Goal: Task Accomplishment & Management: Complete application form

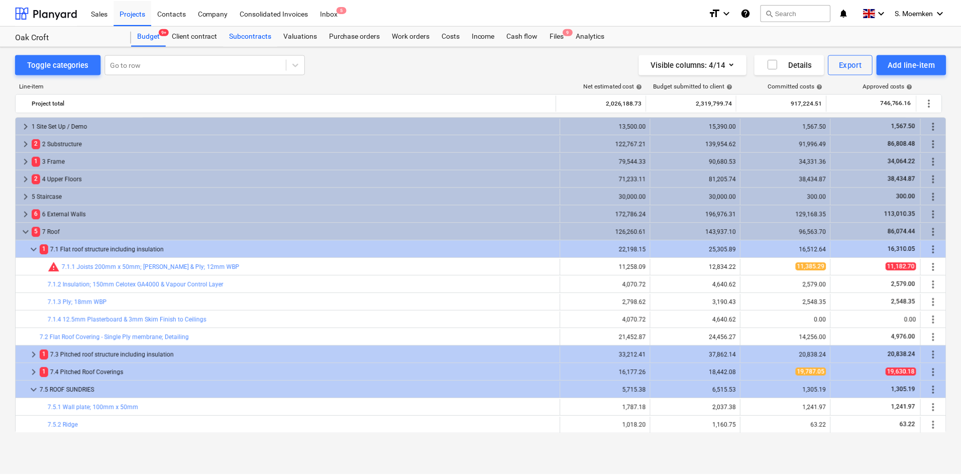
scroll to position [50, 0]
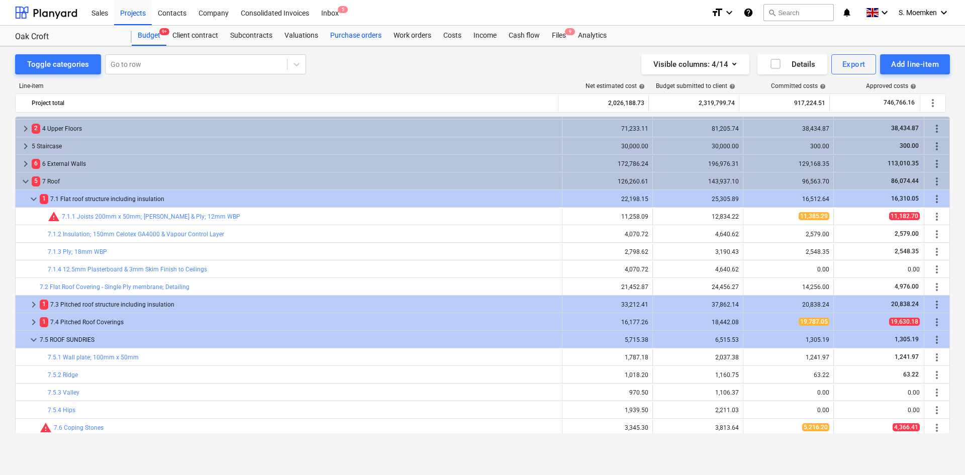
click at [350, 34] on div "Purchase orders" at bounding box center [355, 36] width 63 height 20
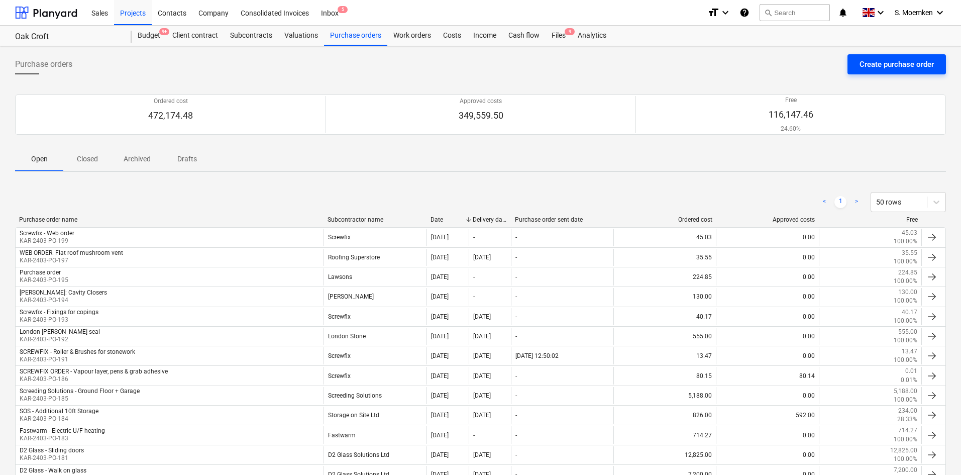
click at [899, 64] on div "Create purchase order" at bounding box center [897, 64] width 74 height 13
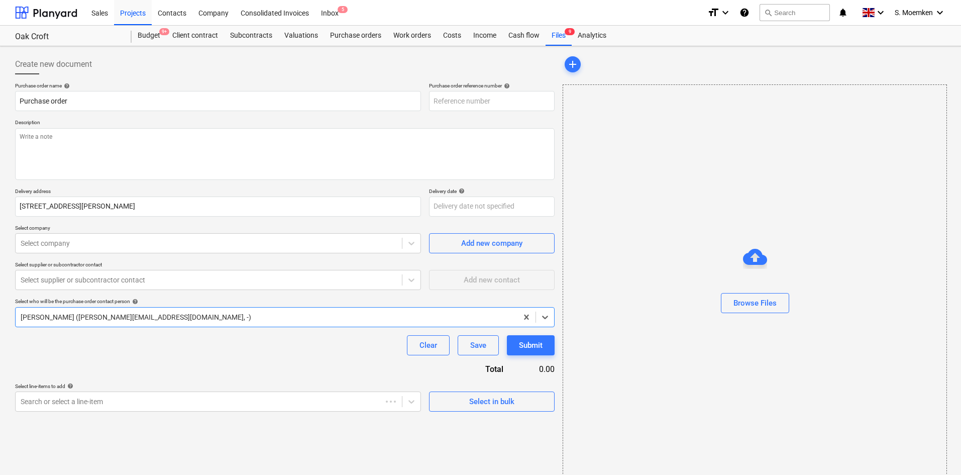
type textarea "x"
type input "KAR-2403-PO-200"
drag, startPoint x: 85, startPoint y: 100, endPoint x: -12, endPoint y: 94, distance: 97.1
click at [0, 94] on html "Sales Projects Contacts Company Consolidated Invoices Inbox 5 format_size keybo…" at bounding box center [480, 237] width 961 height 475
type textarea "x"
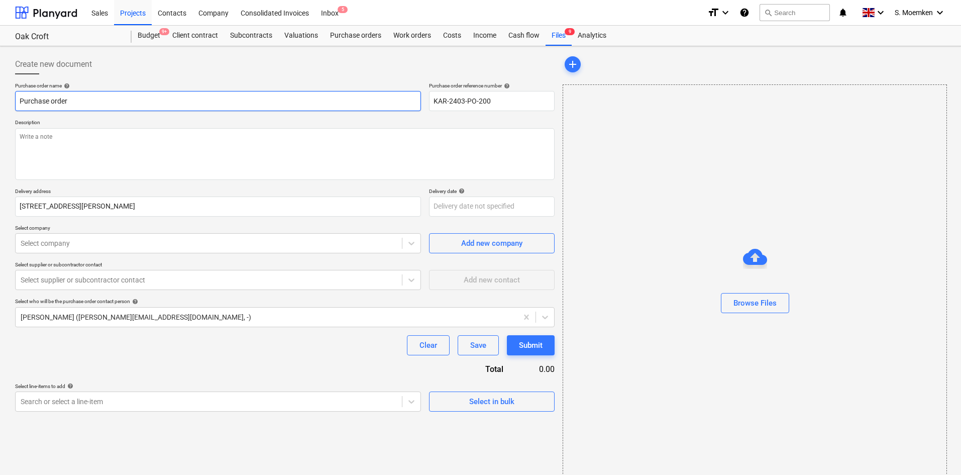
type input "O"
type textarea "x"
type input "OB"
type textarea "x"
type input "OBM"
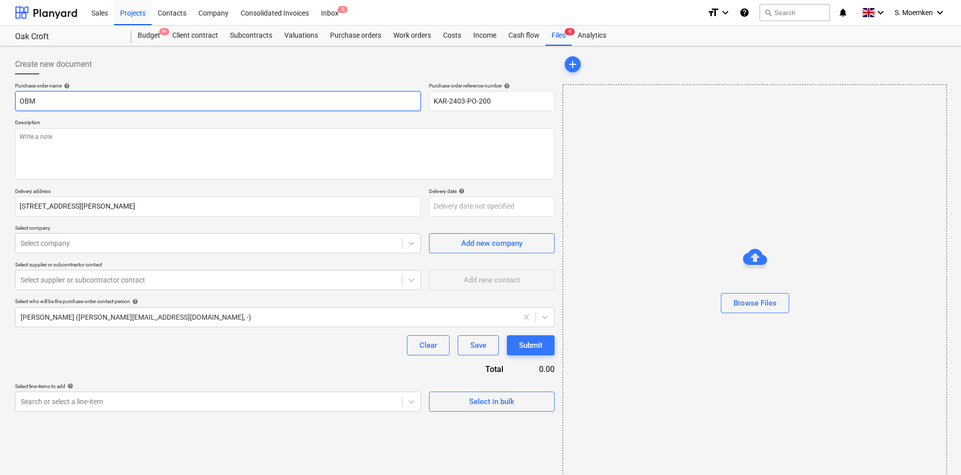
type textarea "x"
type input "OBM"
type textarea "x"
type input "OBM -"
type textarea "x"
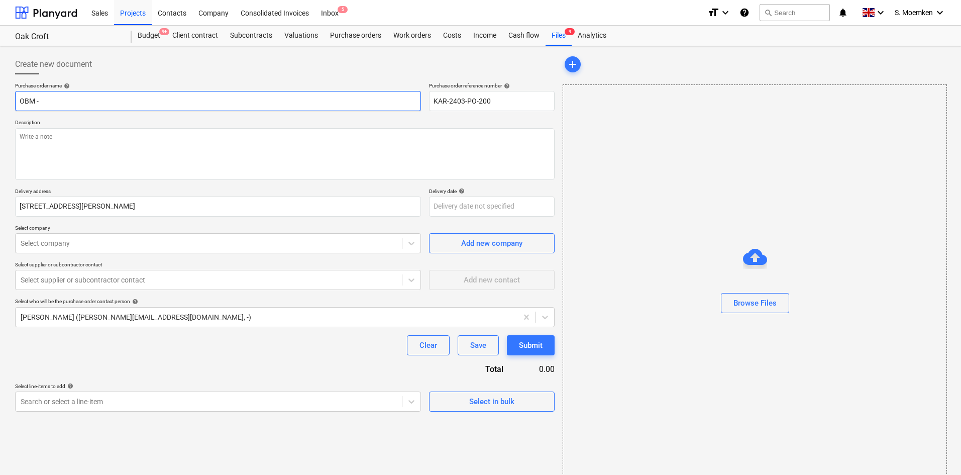
type input "OBM -"
type textarea "x"
type input "OBM - E"
type textarea "x"
type input "OBM - Em"
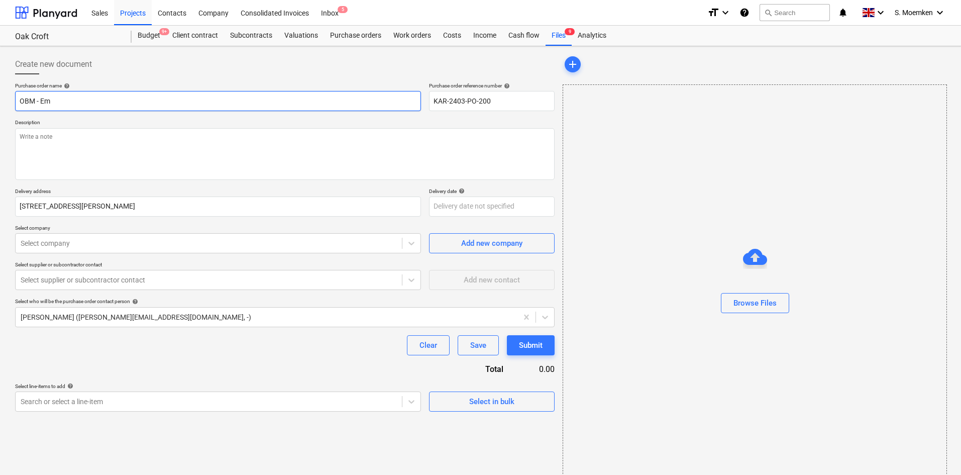
type textarea "x"
type input "OBM - Emp"
type textarea "x"
type input "OBM - Empt"
type textarea "x"
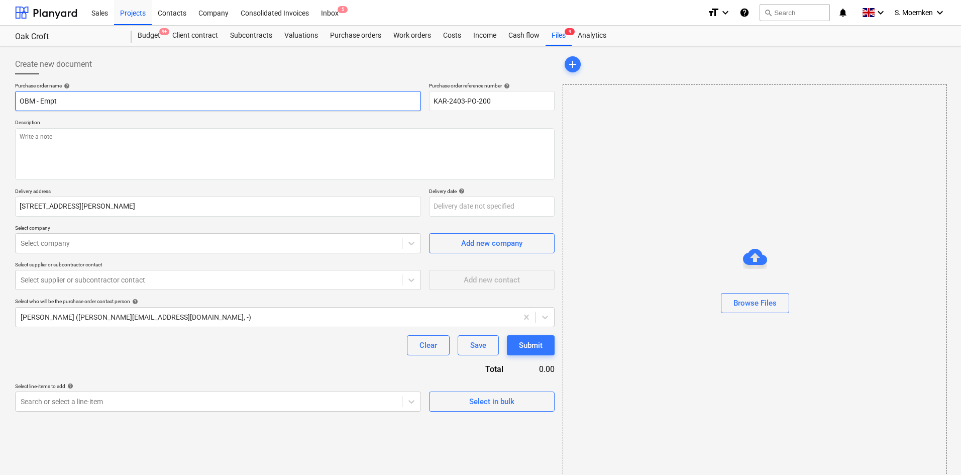
type input "OBM - Empty"
type textarea "x"
type input "OBM - Empty"
type textarea "x"
type input "OBM - Empty T"
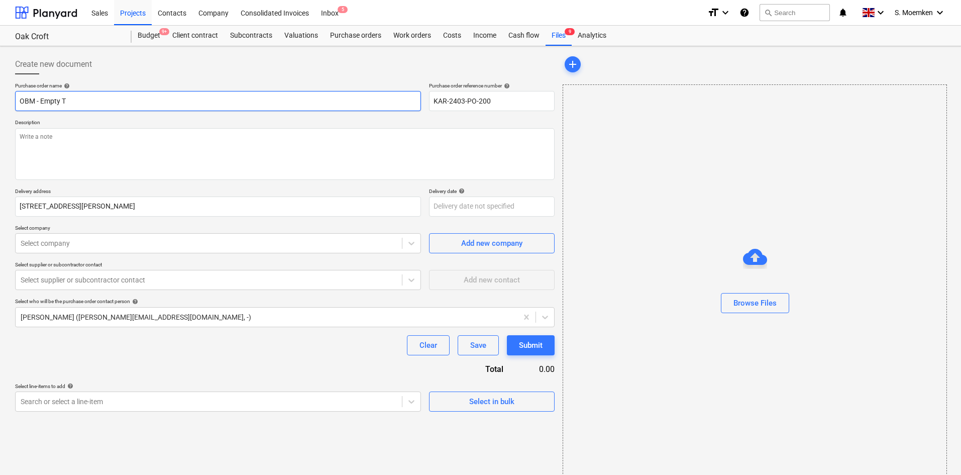
type textarea "x"
type input "OBM - Empty To"
type textarea "x"
type input "OBM - Empty Ton"
type textarea "x"
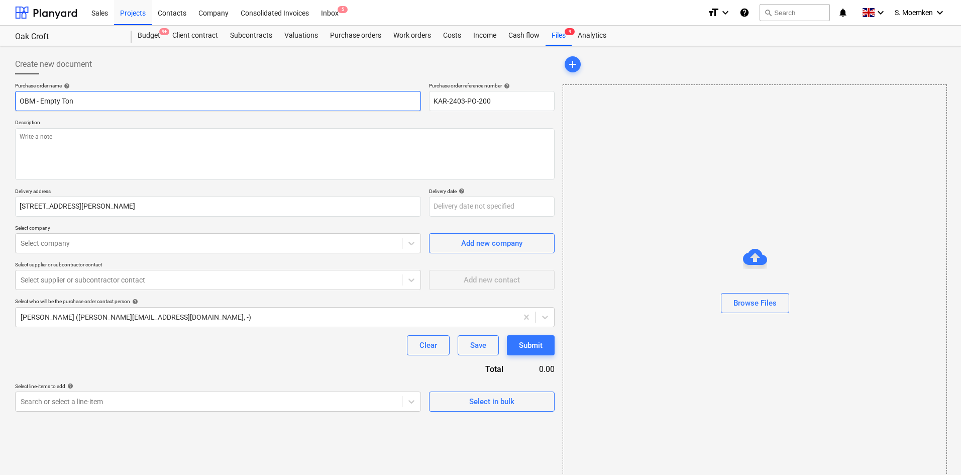
type input "OBM - Empty Ton B"
type textarea "x"
type input "OBM - Empty Ton Ba"
type textarea "x"
type input "OBM - Empty Ton Bag"
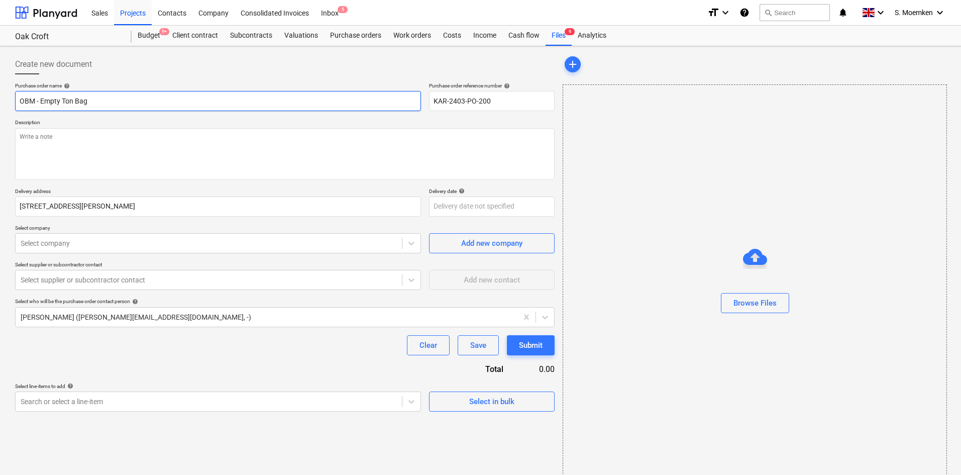
type textarea "x"
drag, startPoint x: 103, startPoint y: 98, endPoint x: -8, endPoint y: 100, distance: 110.6
click at [0, 100] on html "Sales Projects Contacts Company Consolidated Invoices Inbox 5 format_size keybo…" at bounding box center [480, 237] width 961 height 475
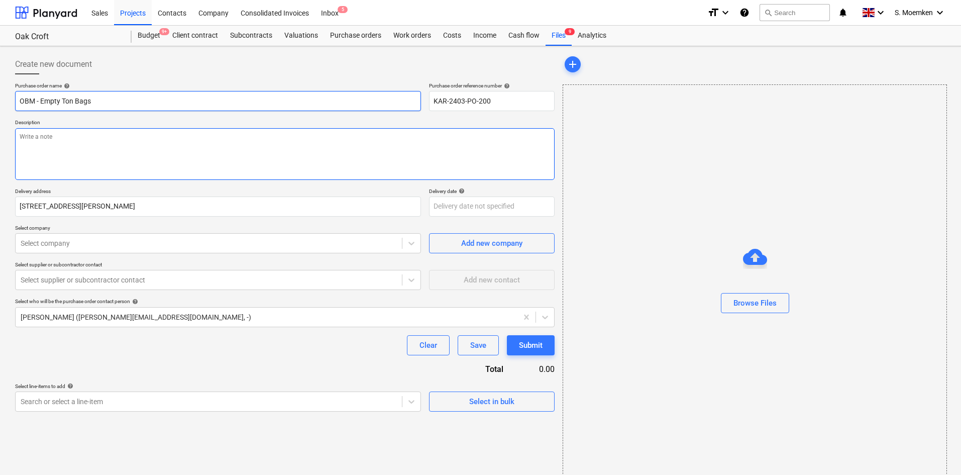
type input "OBM - Empty Ton Bags"
click at [51, 139] on textarea at bounding box center [285, 154] width 540 height 52
paste textarea "OBM - Empty Ton Bags"
type textarea "x"
type textarea "OBM - Empty Ton Bags"
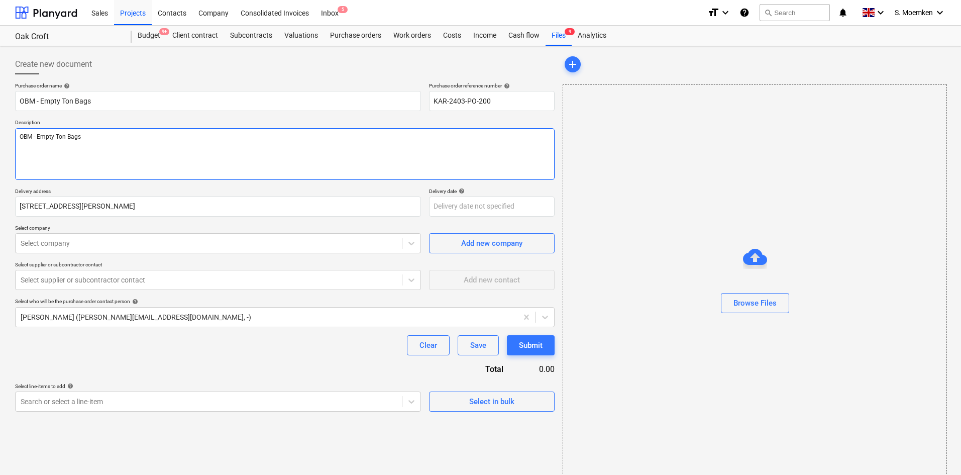
type textarea "x"
type textarea "OBM - Empty Ton Bags"
type textarea "x"
type textarea "OBM - Empty Ton Bags"
type textarea "x"
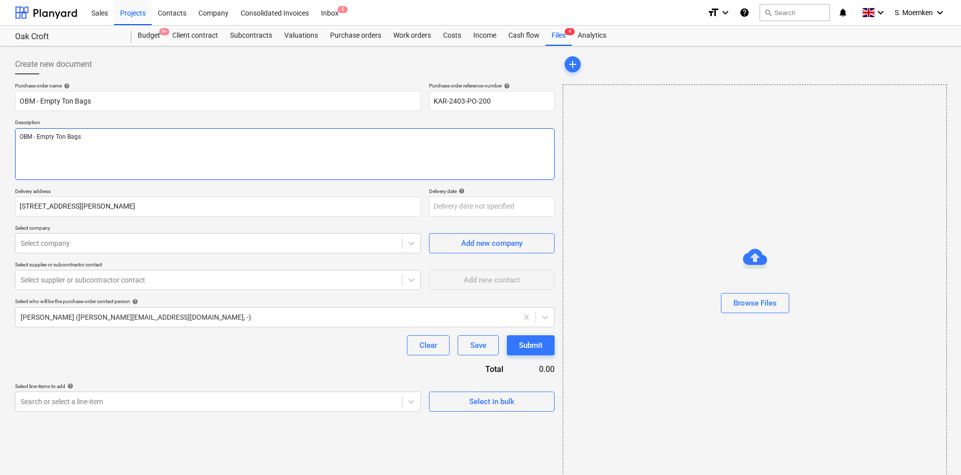
type textarea "OBM - Empty Ton Bags S"
type textarea "x"
type textarea "OBM - Empty Ton Bags Si"
type textarea "x"
type textarea "OBM - Empty Ton Bags Sit"
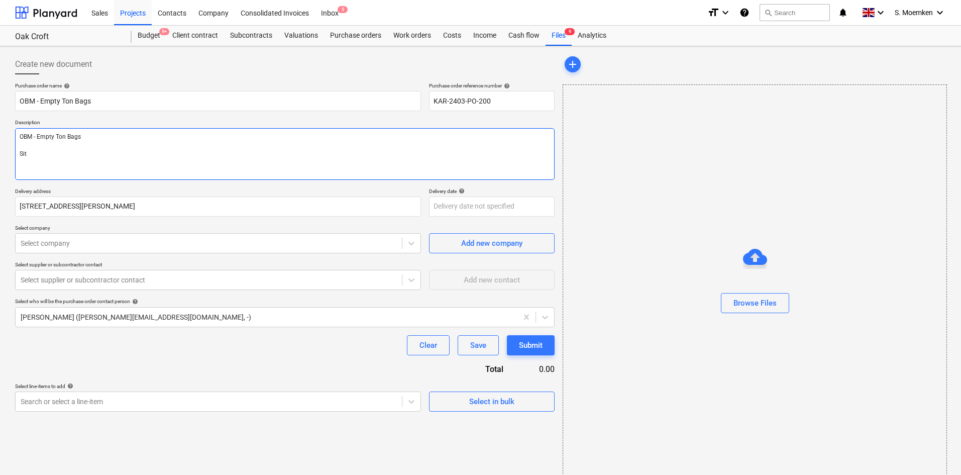
type textarea "x"
type textarea "OBM - Empty Ton Bags Site"
type textarea "x"
type textarea "OBM - Empty Ton Bags Site"
type textarea "x"
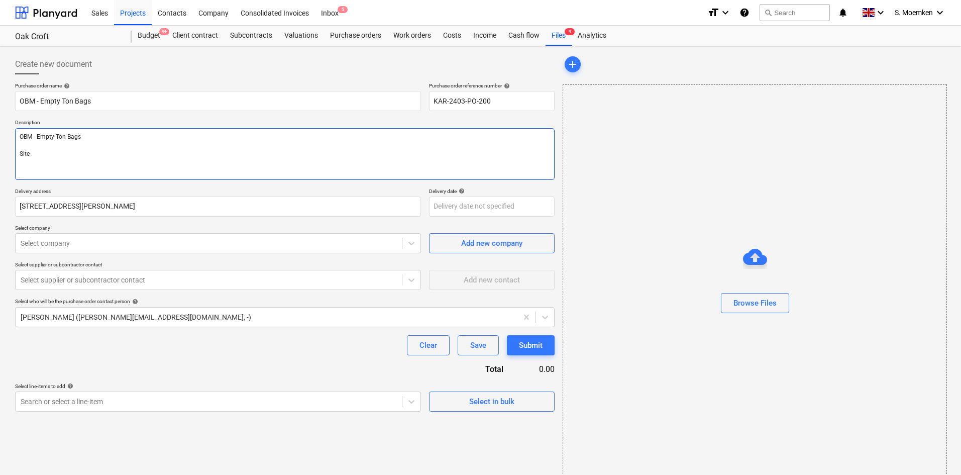
type textarea "OBM - Empty Ton Bags Site C"
type textarea "x"
type textarea "OBM - Empty Ton Bags Site Co"
type textarea "x"
type textarea "OBM - Empty Ton Bags Site Con"
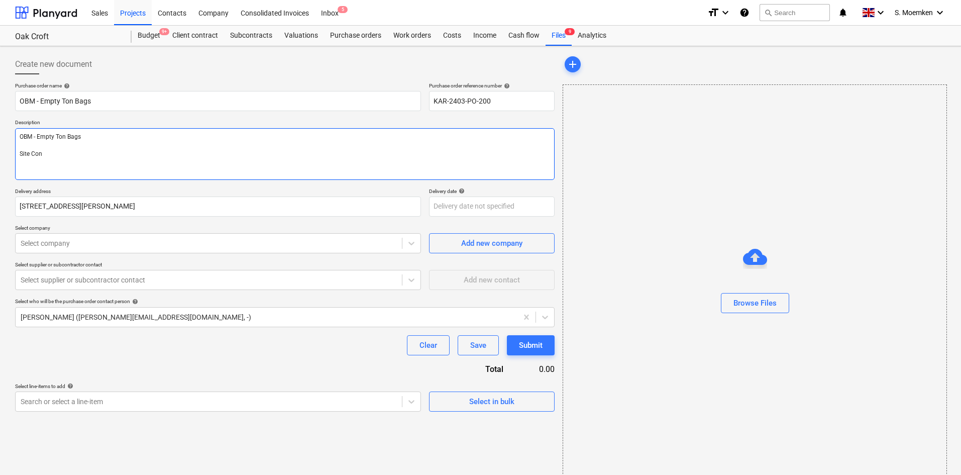
type textarea "x"
type textarea "OBM - Empty Ton Bags Site Cont"
type textarea "x"
type textarea "OBM - Empty Ton Bags Site Conta"
type textarea "x"
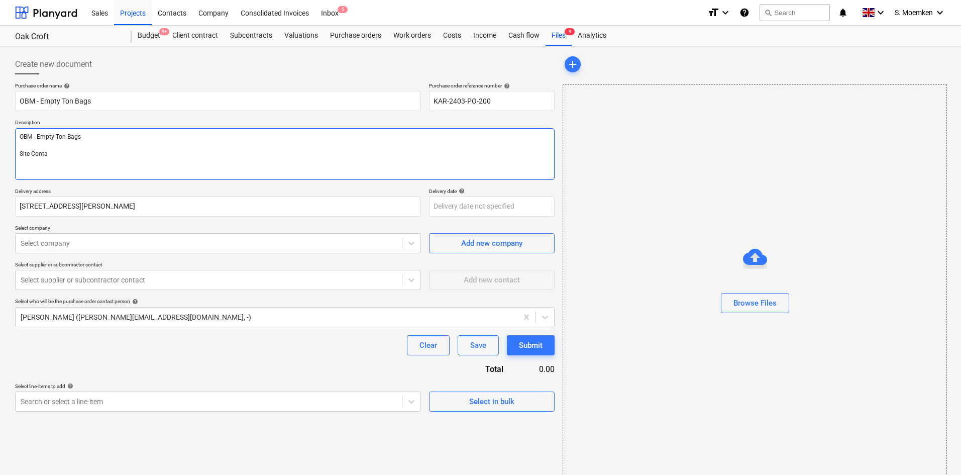
type textarea "OBM - Empty Ton Bags Site Contac"
type textarea "x"
type textarea "OBM - Empty Ton Bags Site Contact"
type textarea "x"
type textarea "OBM - Empty Ton Bags Site Contact"
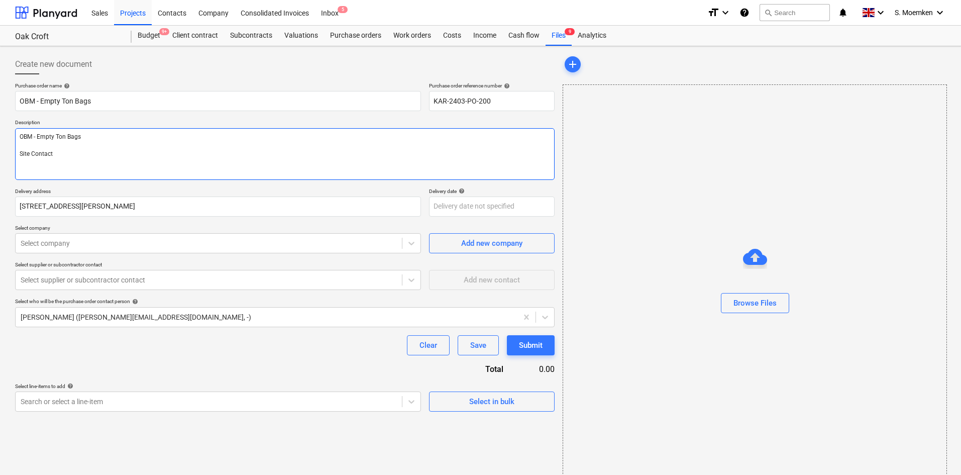
type textarea "x"
type textarea "OBM - Empty Ton Bags Site Contact ;"
type textarea "x"
type textarea "OBM - Empty Ton Bags Site Contact ;"
type textarea "x"
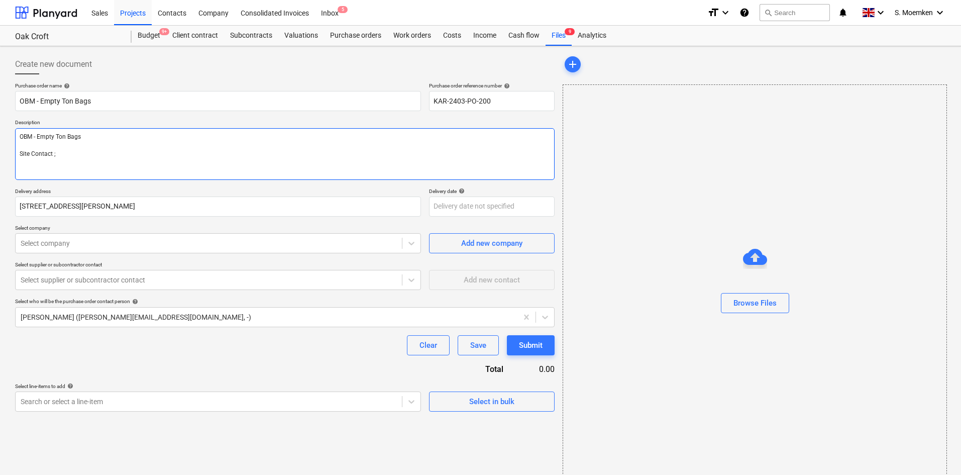
type textarea "OBM - Empty Ton Bags Site Contact ; K"
type textarea "x"
type textarea "OBM - Empty Ton Bags Site Contact ; Kr"
type textarea "x"
type textarea "OBM - Empty Ton Bags Site Contact ; Kri"
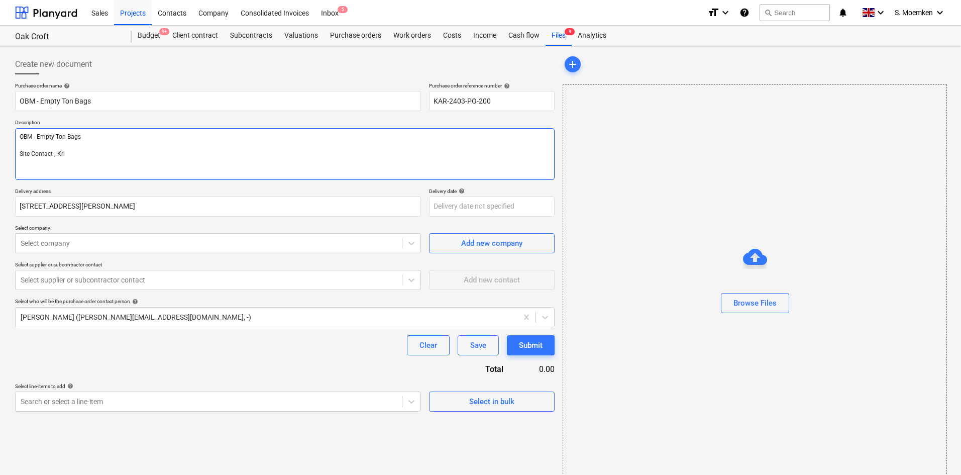
type textarea "x"
type textarea "OBM - Empty Ton Bags Site Contact ; Kris"
type textarea "x"
type textarea "OBM - Empty Ton Bags Site Contact ; Kris"
type textarea "x"
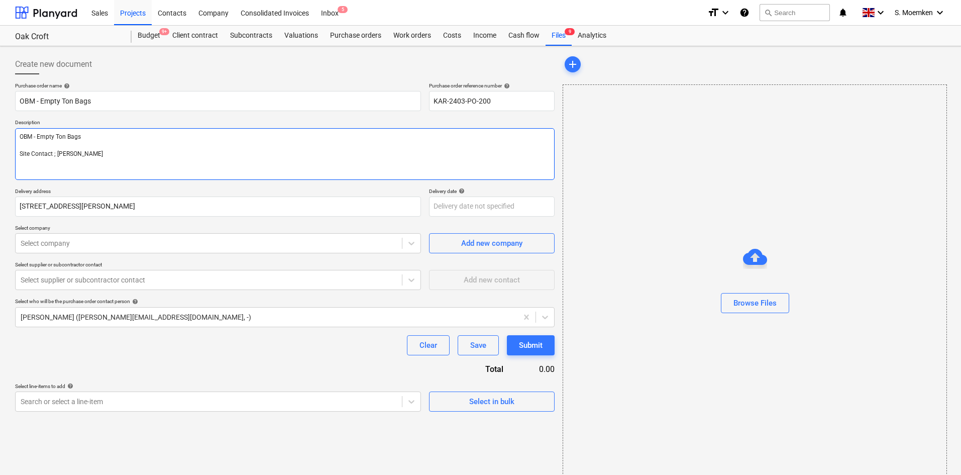
type textarea "OBM - Empty Ton Bags Site Contact ; Kris"
type textarea "x"
type textarea "OBM - Empty Ton Bags Site Contact ; Kris W"
type textarea "x"
type textarea "OBM - Empty Ton Bags Site Contact ; Kris Wi"
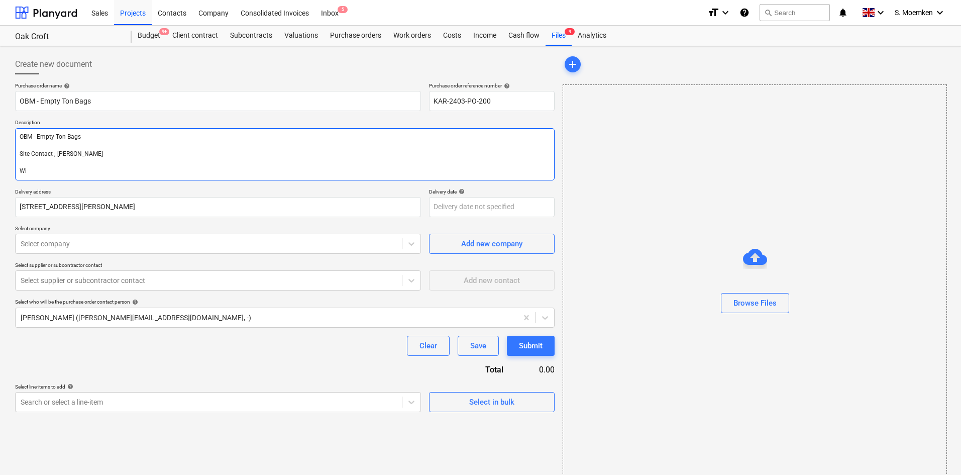
type textarea "x"
type textarea "OBM - Empty Ton Bags Site Contact ; Kris Wil"
type textarea "x"
type textarea "OBM - Empty Ton Bags Site Contact ; Kris Will"
type textarea "x"
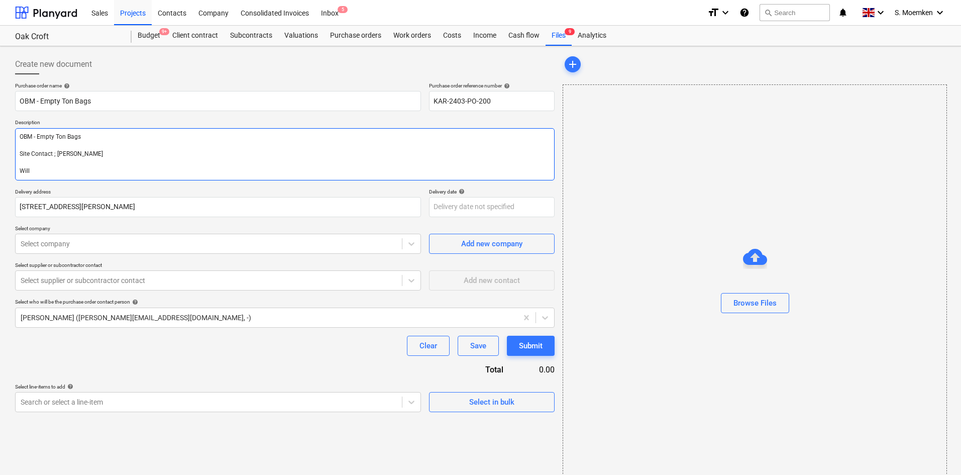
type textarea "OBM - Empty Ton Bags Site Contact ; Kris Will"
type textarea "x"
type textarea "OBM - Empty Ton Bags Site Contact ; Kris Will c"
type textarea "x"
type textarea "OBM - Empty Ton Bags Site Contact ; Kris Will co"
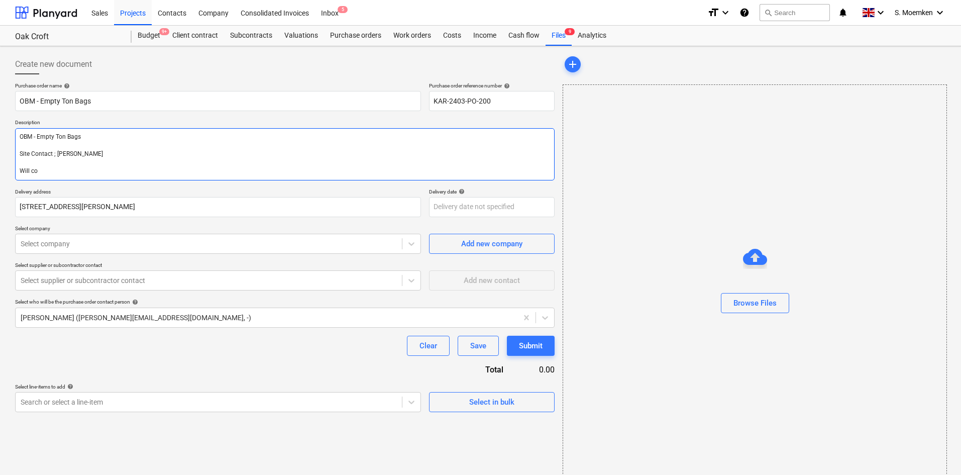
type textarea "x"
type textarea "OBM - Empty Ton Bags Site Contact ; Kris Will col"
type textarea "x"
type textarea "OBM - Empty Ton Bags Site Contact ; Kris Will coll"
type textarea "x"
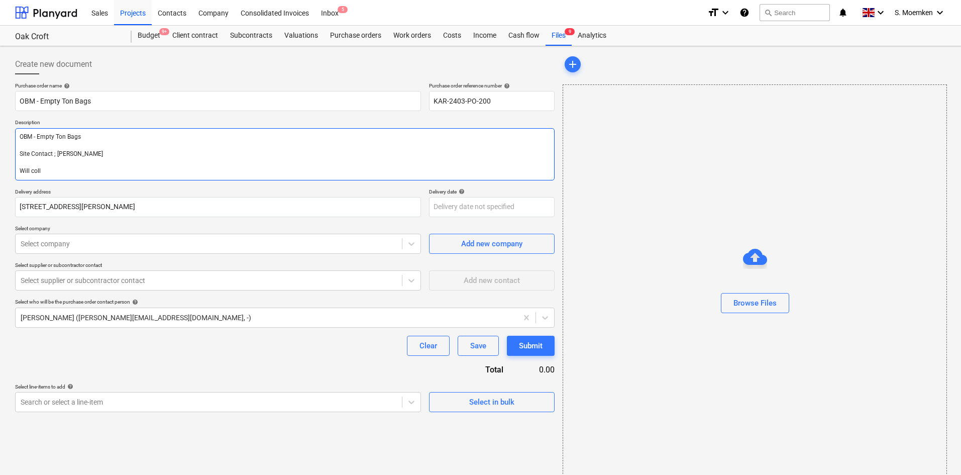
type textarea "OBM - Empty Ton Bags Site Contact ; Kris Will colle"
type textarea "x"
type textarea "OBM - Empty Ton Bags Site Contact ; Kris Will collect"
type textarea "x"
type textarea "OBM - Empty Ton Bags Site Contact ; Kris Will collect"
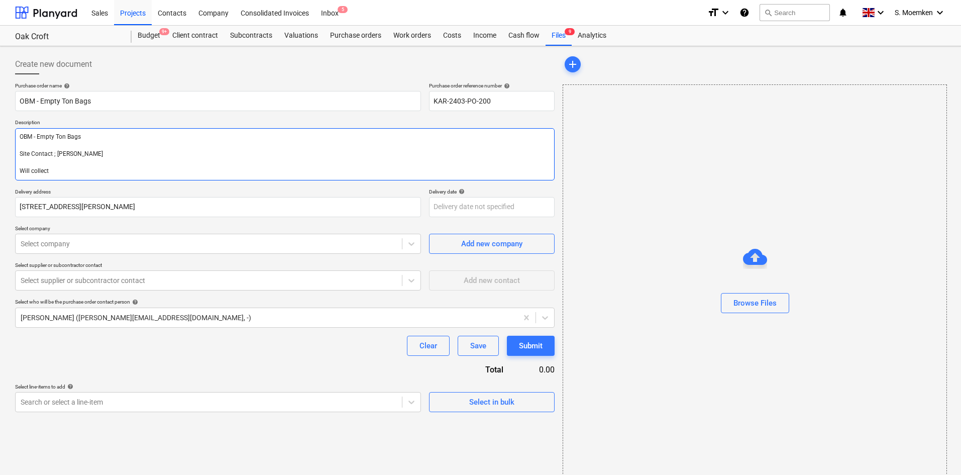
type textarea "x"
type textarea "OBM - Empty Ton Bags Site Contact ; Kris Will collect f"
type textarea "x"
type textarea "OBM - Empty Ton Bags Site Contact ; Kris Will collect fo"
type textarea "x"
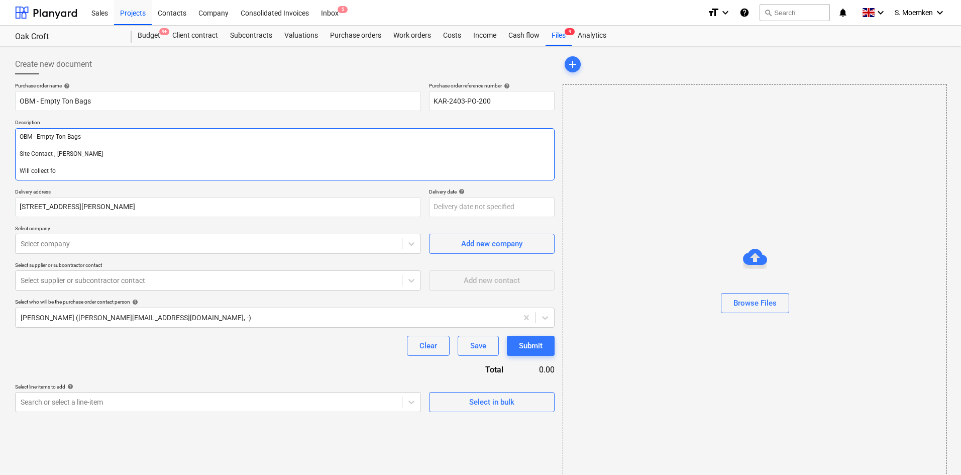
type textarea "OBM - Empty Ton Bags Site Contact ; Kris Will collect for"
type textarea "x"
type textarea "OBM - Empty Ton Bags Site Contact ; Kris Will collect for"
type textarea "x"
type textarea "OBM - Empty Ton Bags Site Contact ; Kris Will collect for O"
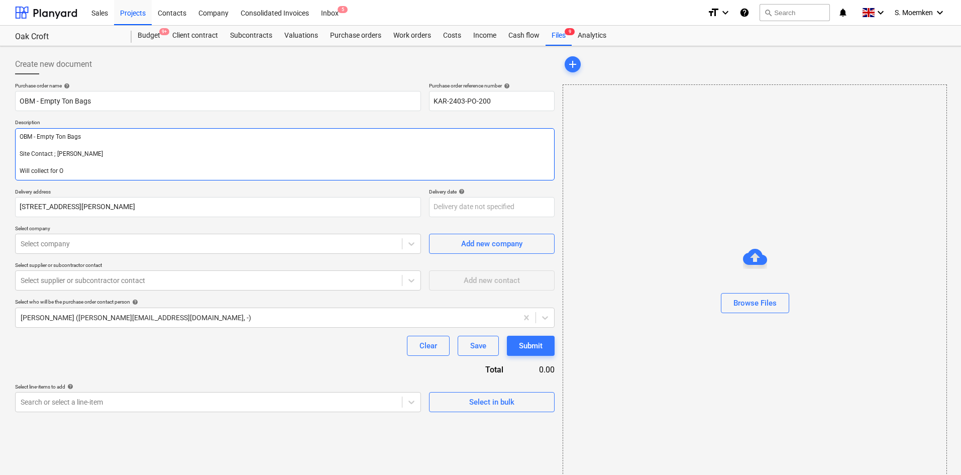
type textarea "x"
type textarea "OBM - Empty Ton Bags Site Contact ; Kris Will collect for Oa"
type textarea "x"
type textarea "OBM - Empty Ton Bags Site Contact ; Kris Will collect for Oak"
type textarea "x"
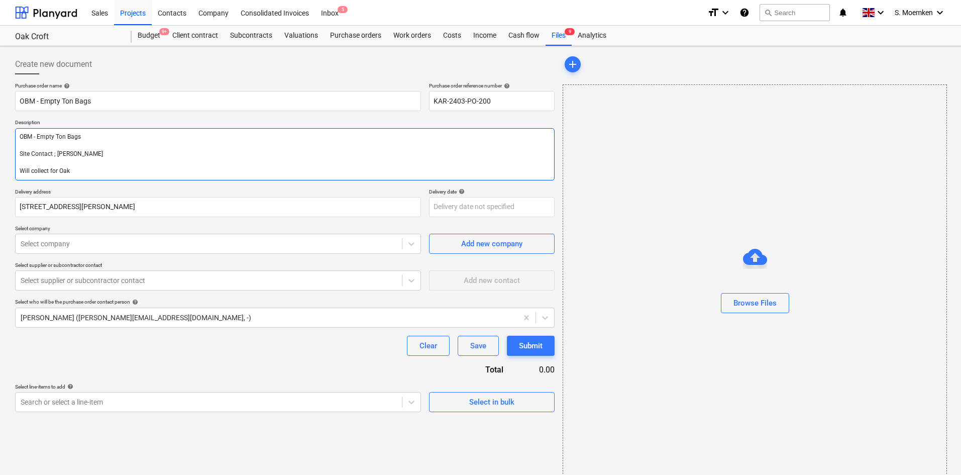
type textarea "OBM - Empty Ton Bags Site Contact ; Kris Will collect for Oak"
type textarea "x"
type textarea "OBM - Empty Ton Bags Site Contact ; Kris Will collect for Oak C"
type textarea "x"
type textarea "OBM - Empty Ton Bags Site Contact ; Kris Will collect for Oak Cr"
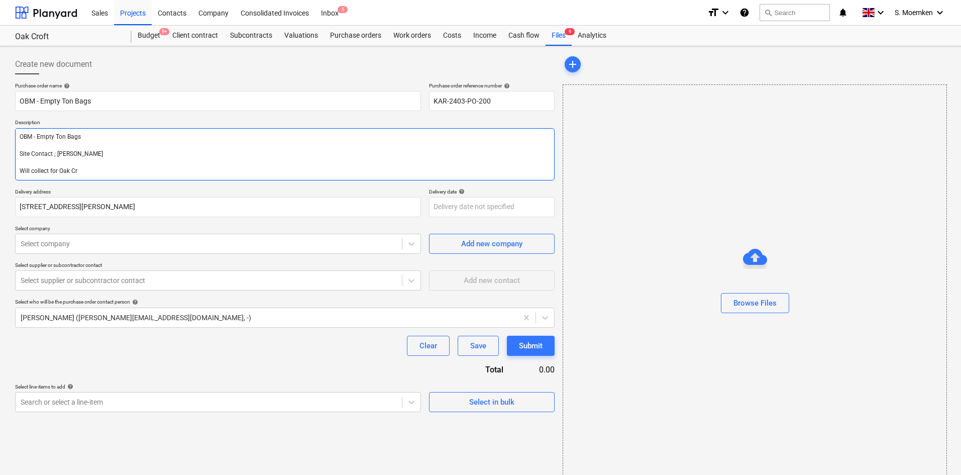
type textarea "x"
type textarea "OBM - Empty Ton Bags Site Contact ; Kris Will collect for Oak Cro"
type textarea "x"
type textarea "OBM - Empty Ton Bags Site Contact ; Kris Will collect for Oak Crof"
type textarea "x"
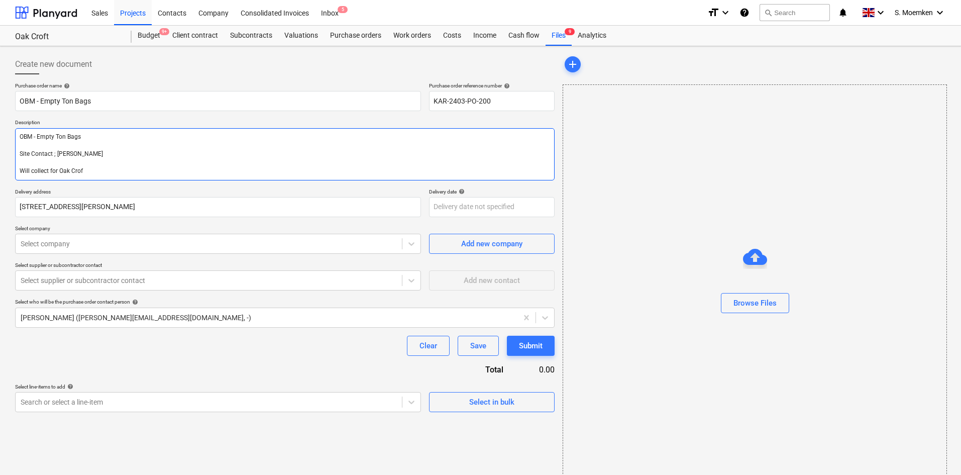
type textarea "OBM - Empty Ton Bags Site Contact ; Kris Will collect for Oak Croft"
type textarea "x"
type textarea "OBM - Empty Ton Bags Site Contact ; Kris Will collect for Oak Croft."
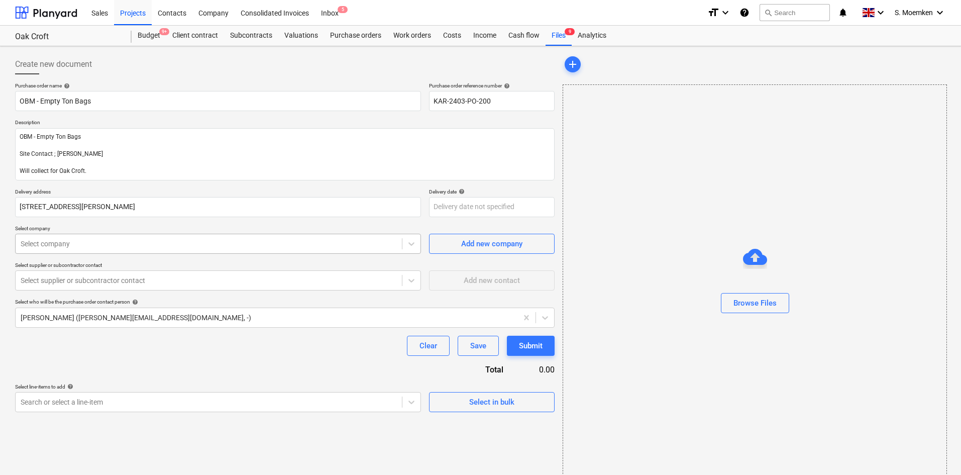
type textarea "x"
click at [136, 240] on div at bounding box center [209, 244] width 376 height 10
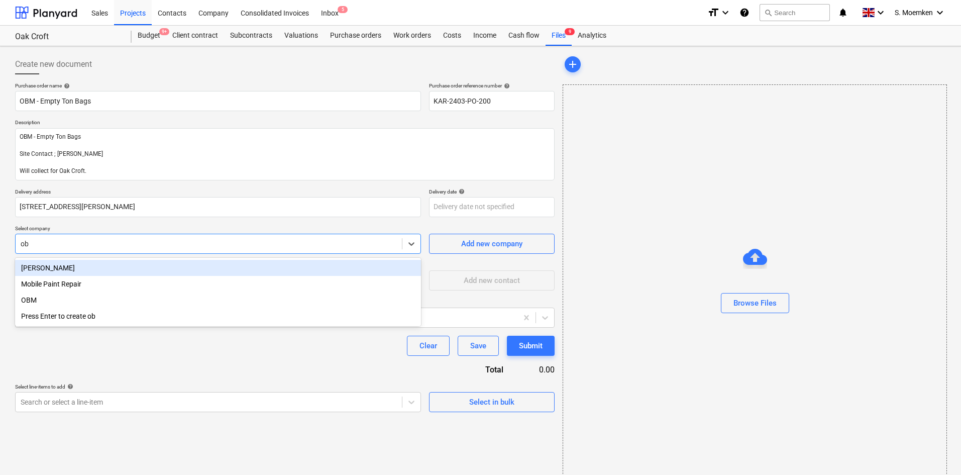
type input "obm"
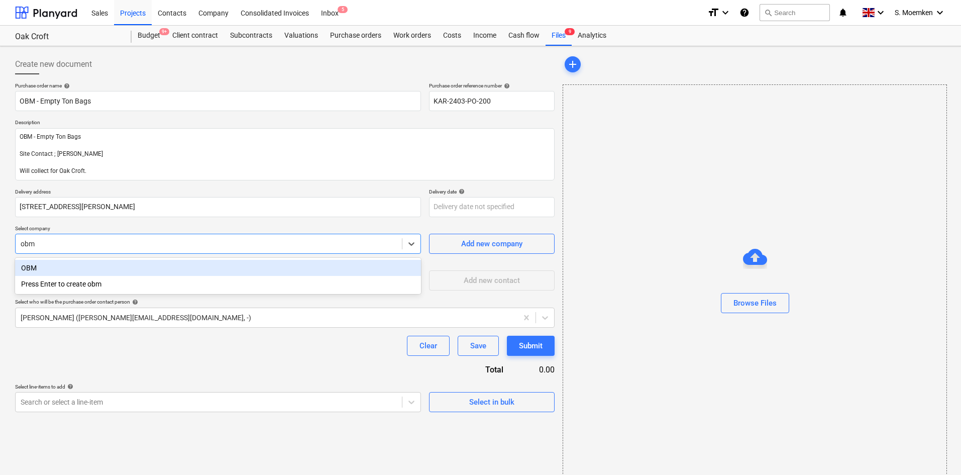
type textarea "x"
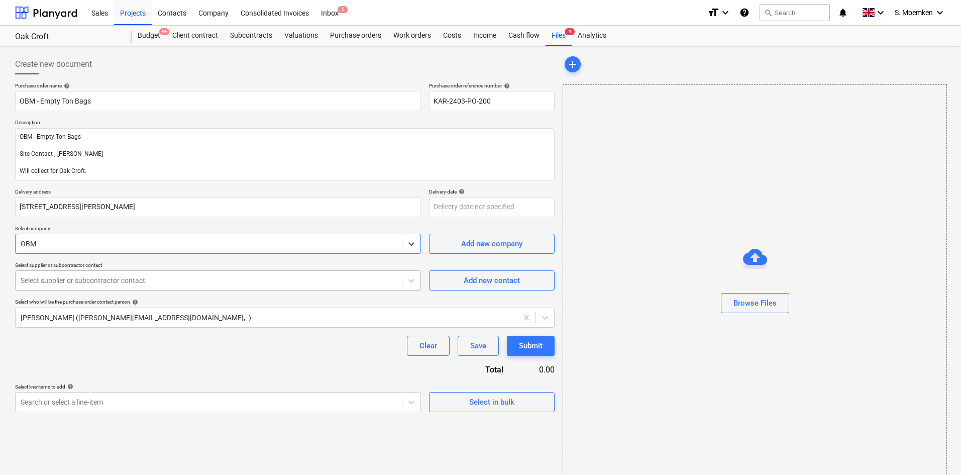
click at [167, 278] on div at bounding box center [209, 280] width 376 height 10
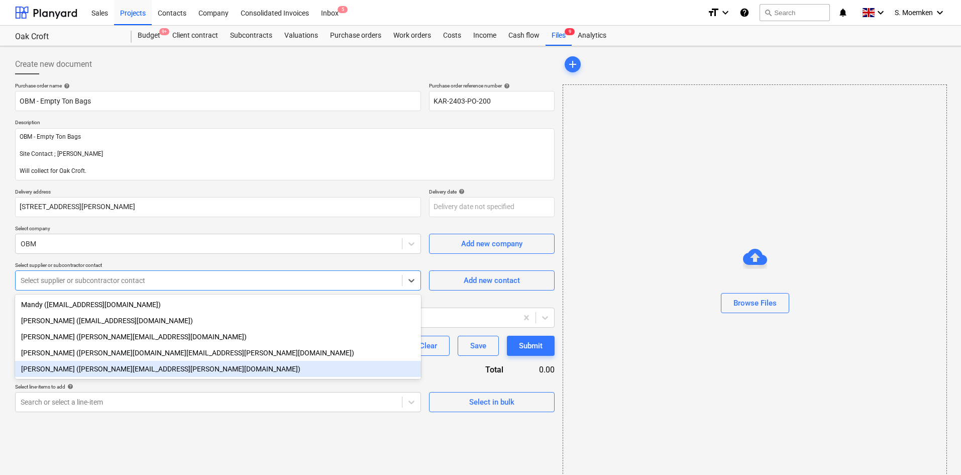
click at [133, 372] on div "Grant Chalkley (grant.chalkley@obmltd.co.uk)" at bounding box center [218, 369] width 406 height 16
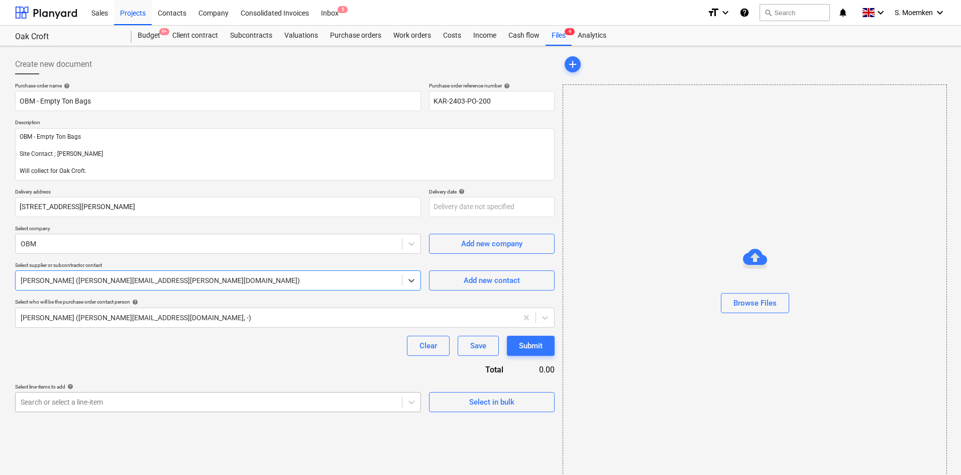
click at [325, 405] on body "Sales Projects Contacts Company Consolidated Invoices Inbox 5 format_size keybo…" at bounding box center [480, 237] width 961 height 475
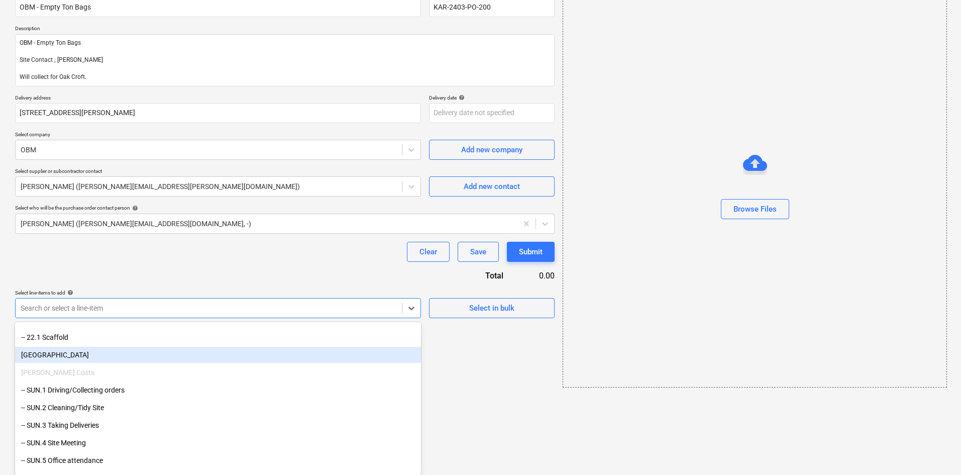
scroll to position [4372, 0]
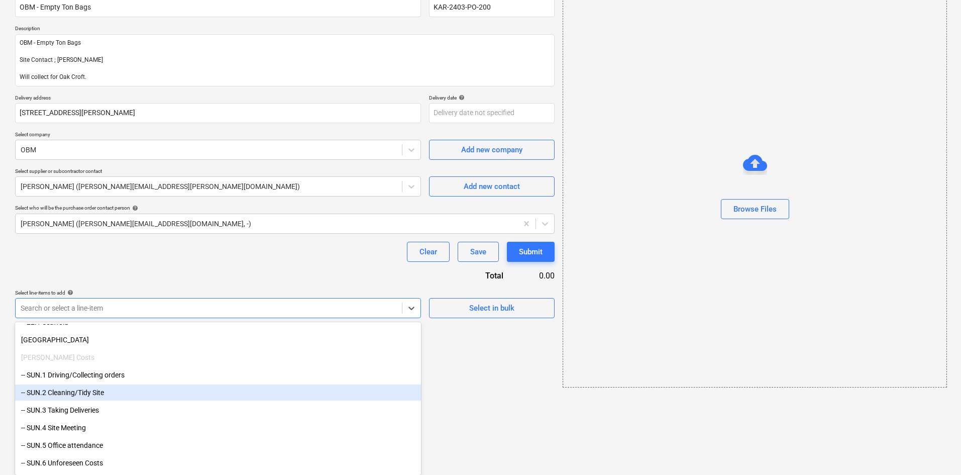
click at [130, 389] on div "-- SUN.2 Cleaning/Tidy Site" at bounding box center [218, 392] width 406 height 16
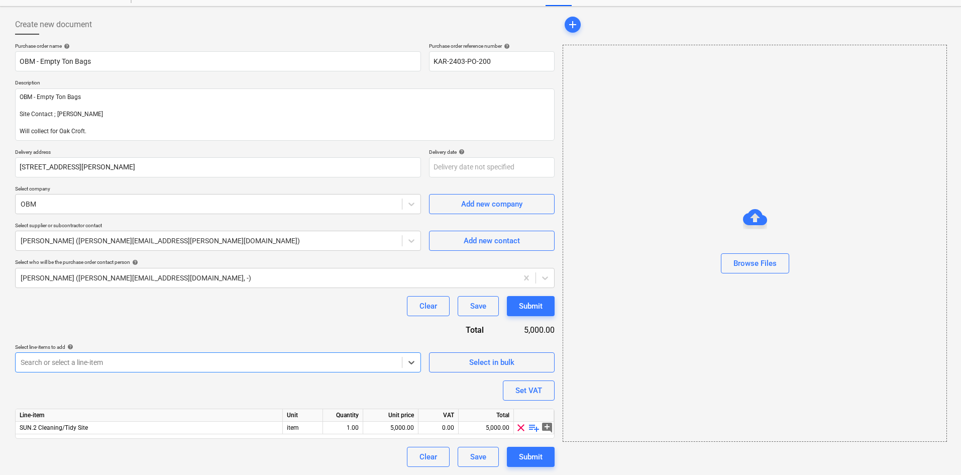
scroll to position [40, 0]
type textarea "x"
click at [399, 426] on div "5,000.00" at bounding box center [390, 428] width 47 height 13
type input "2.50"
type textarea "x"
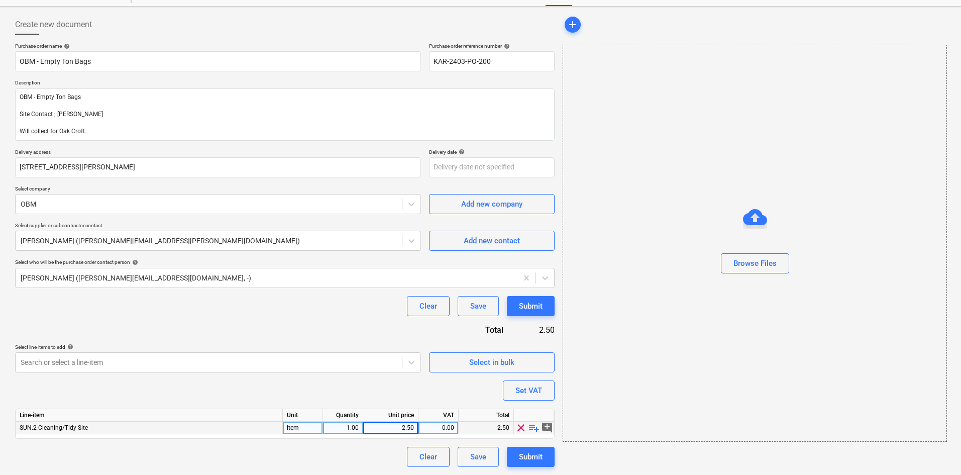
click at [352, 428] on div "1.00" at bounding box center [343, 428] width 32 height 13
type input "5"
click at [382, 432] on div "2.50" at bounding box center [390, 428] width 47 height 13
click at [283, 319] on div "Purchase order name help OBM - Empty Ton Bags Purchase order reference number h…" at bounding box center [285, 255] width 540 height 424
click at [522, 390] on div "Set VAT" at bounding box center [529, 390] width 27 height 13
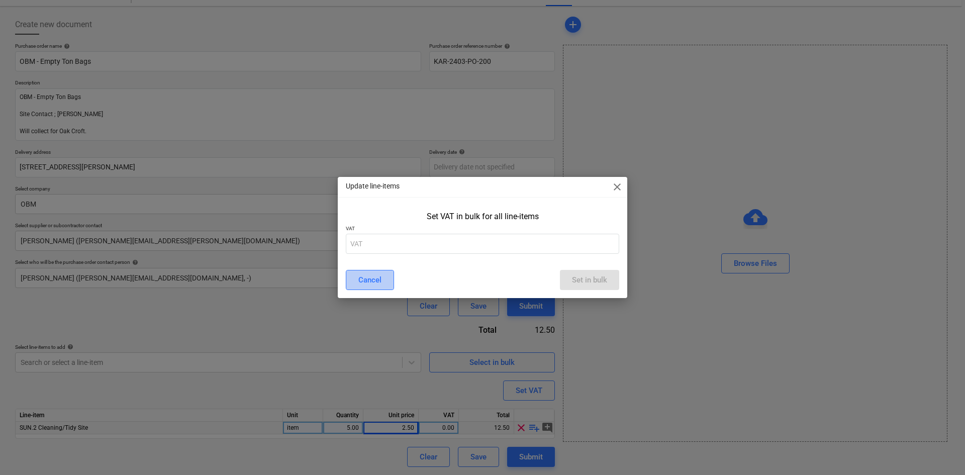
click at [367, 281] on div "Cancel" at bounding box center [369, 279] width 23 height 13
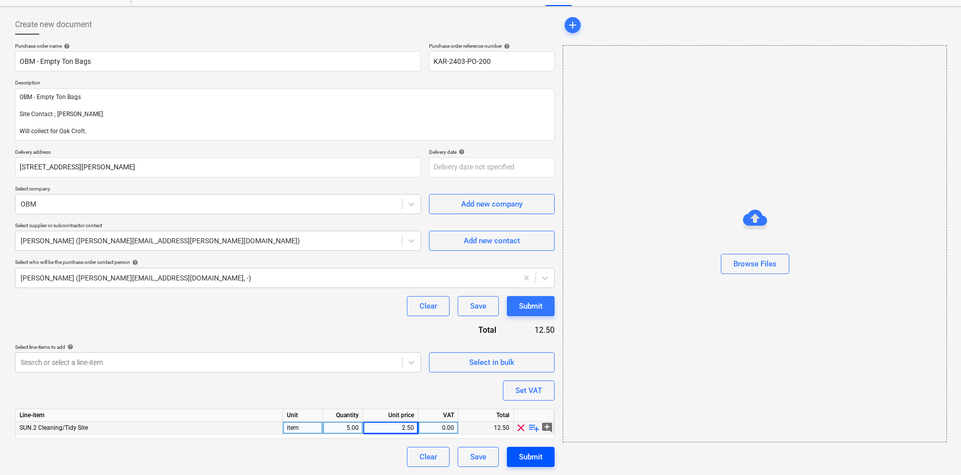
click at [522, 458] on div "Submit" at bounding box center [531, 456] width 24 height 13
type textarea "x"
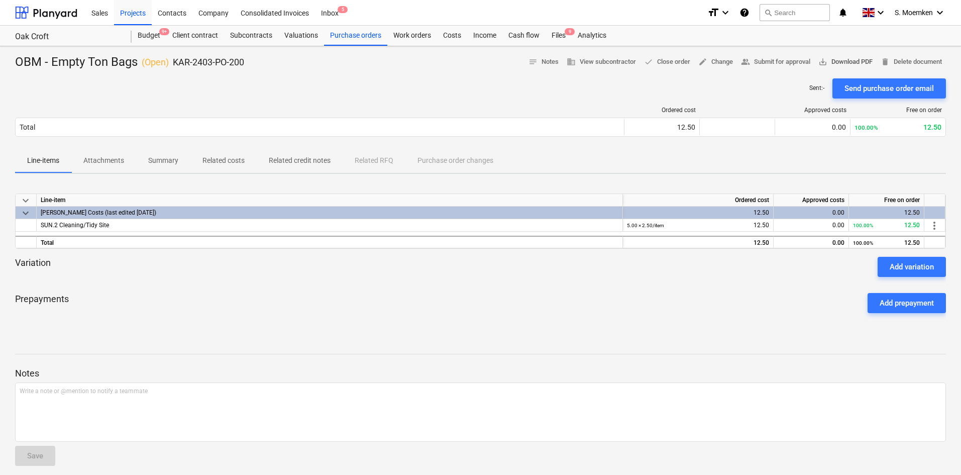
click at [849, 62] on span "save_alt Download PDF" at bounding box center [846, 62] width 54 height 12
click at [127, 10] on div "Projects" at bounding box center [133, 12] width 38 height 26
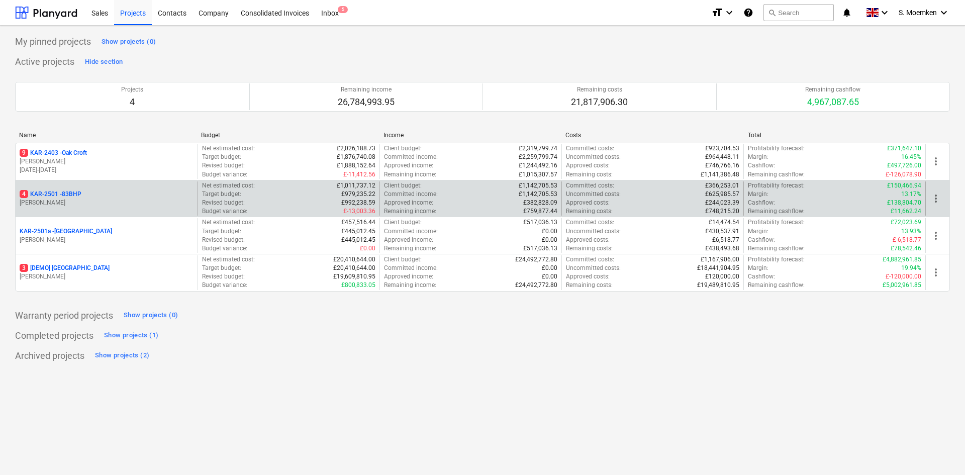
click at [93, 200] on p "G. Eastwood" at bounding box center [107, 203] width 174 height 9
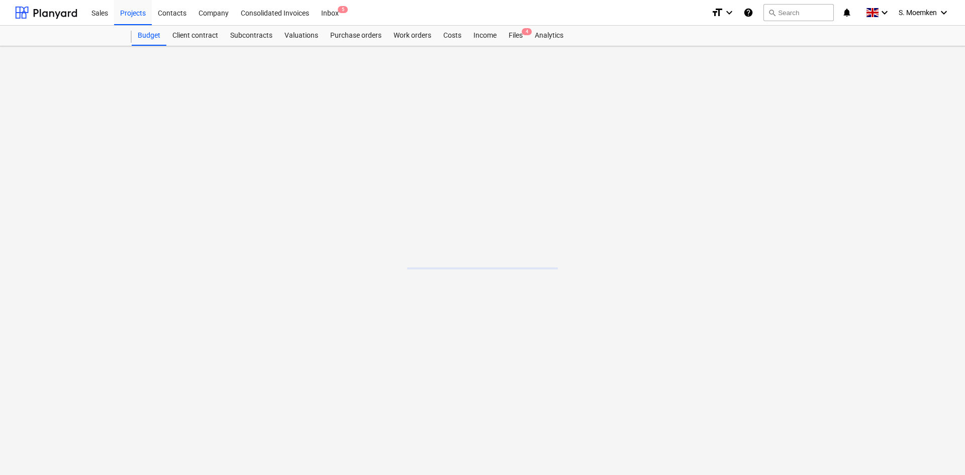
click at [93, 200] on main at bounding box center [482, 260] width 965 height 429
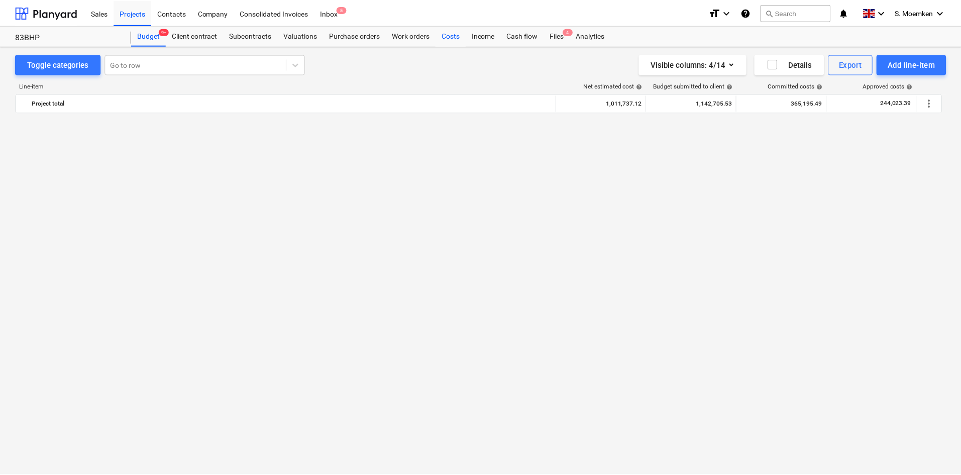
scroll to position [2412, 0]
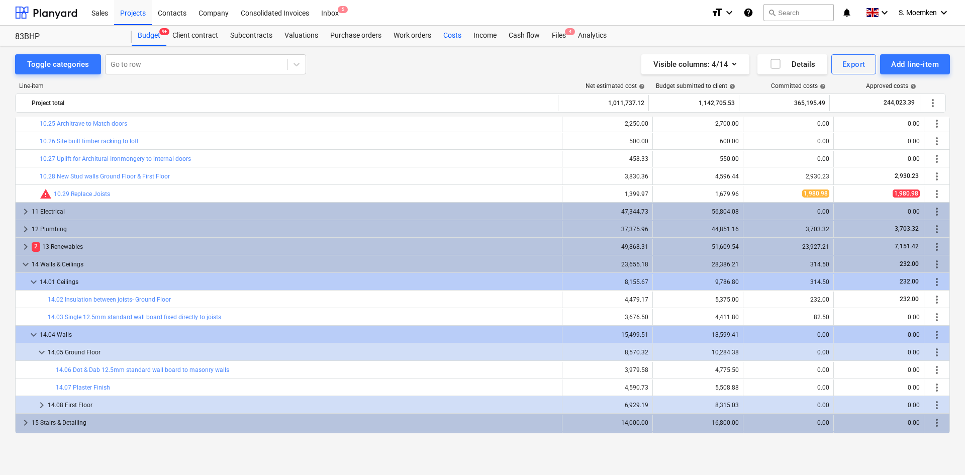
click at [453, 31] on div "Costs" at bounding box center [452, 36] width 30 height 20
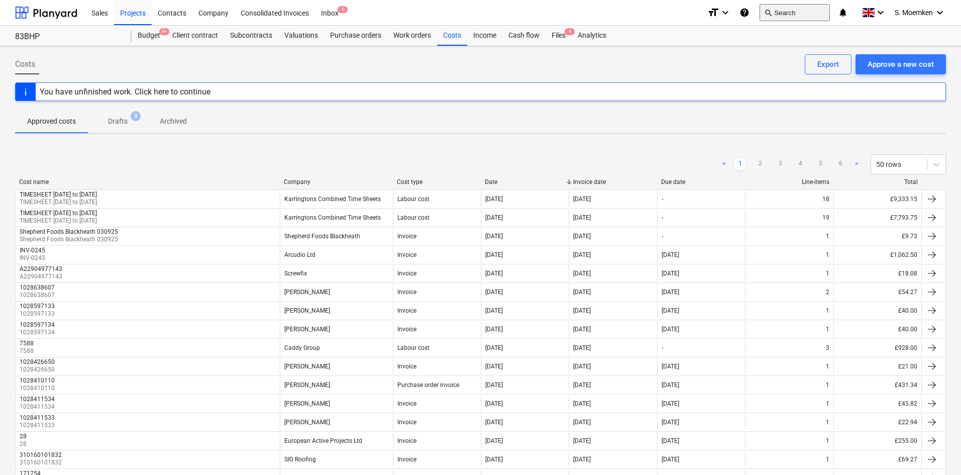
click at [782, 7] on button "search Search" at bounding box center [795, 12] width 70 height 17
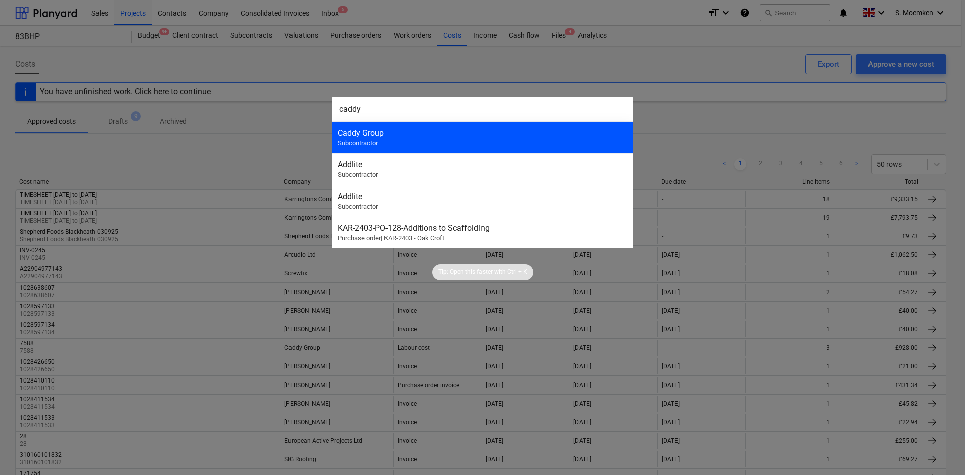
type input "caddy"
click at [544, 128] on div "Caddy Group" at bounding box center [482, 133] width 289 height 10
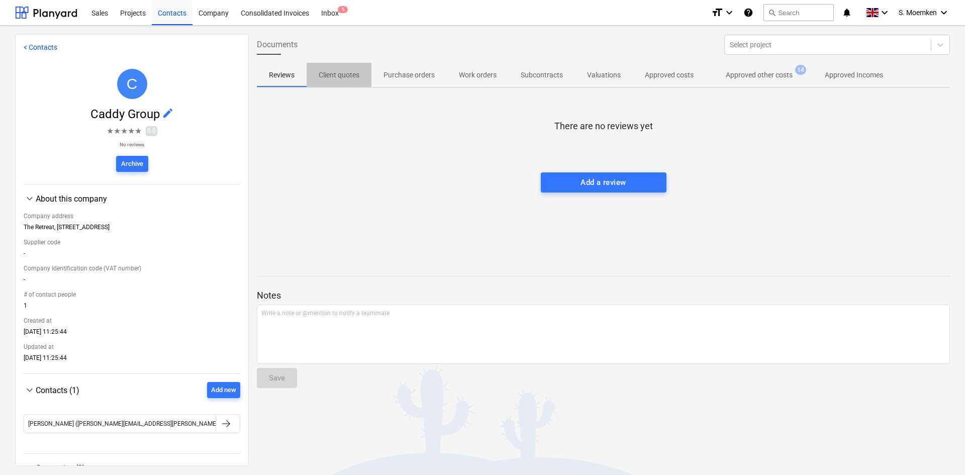
click at [337, 70] on p "Client quotes" at bounding box center [339, 75] width 41 height 11
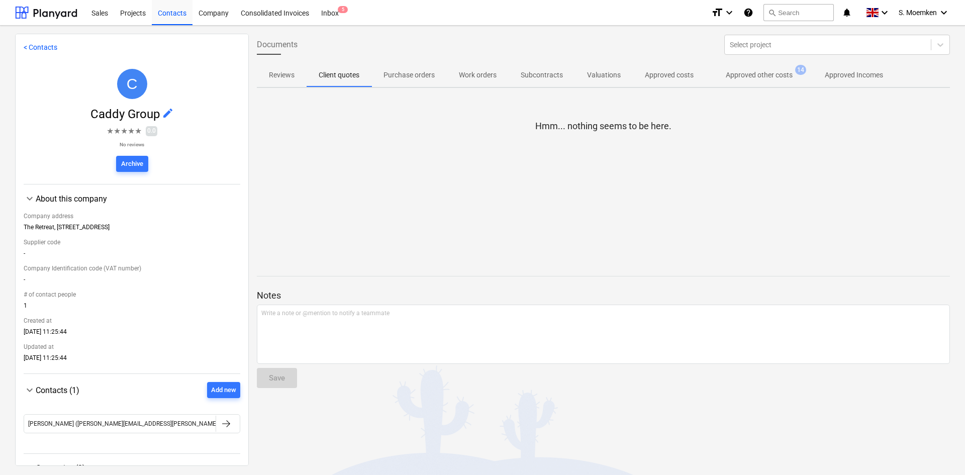
click at [409, 70] on p "Purchase orders" at bounding box center [408, 75] width 51 height 11
click at [473, 73] on p "Work orders" at bounding box center [478, 75] width 38 height 11
click at [541, 71] on p "Subcontracts" at bounding box center [542, 75] width 42 height 11
click at [604, 75] on p "Valuations" at bounding box center [604, 75] width 34 height 11
click at [653, 70] on p "Approved costs" at bounding box center [669, 75] width 49 height 11
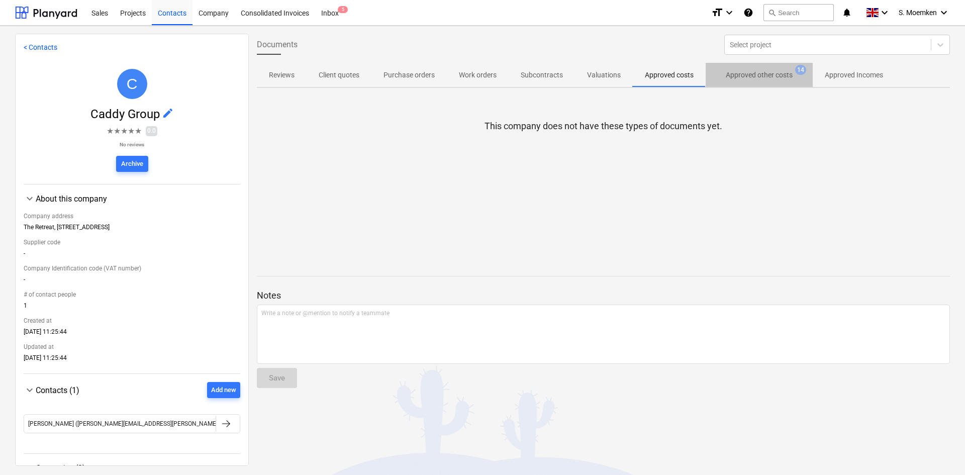
click at [741, 70] on p "Approved other costs" at bounding box center [759, 75] width 67 height 11
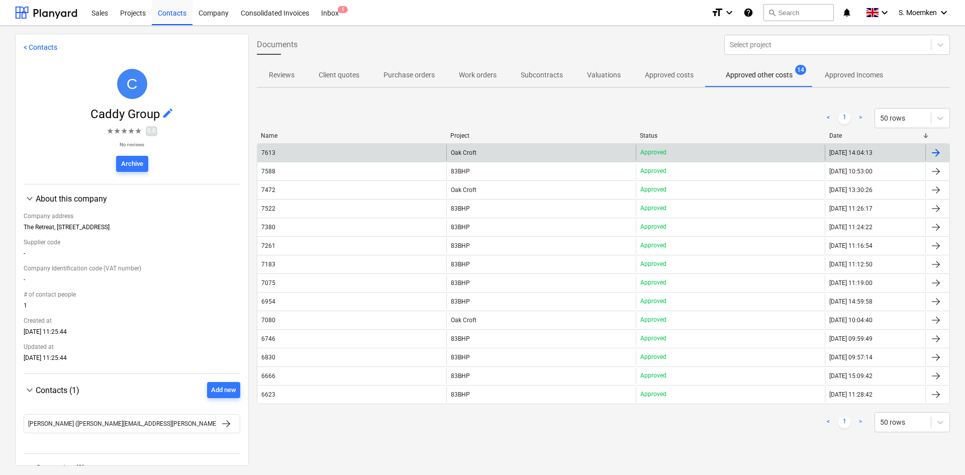
click at [938, 148] on div at bounding box center [936, 153] width 12 height 12
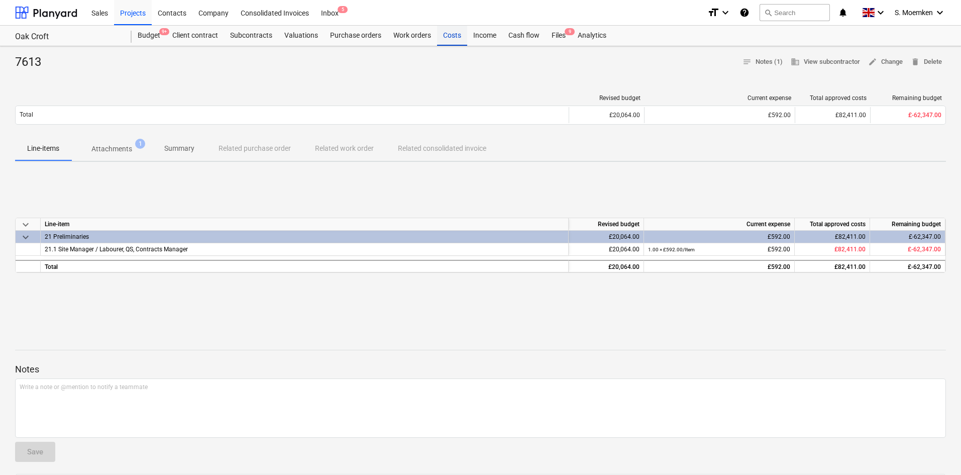
click at [455, 34] on div "Costs" at bounding box center [452, 36] width 30 height 20
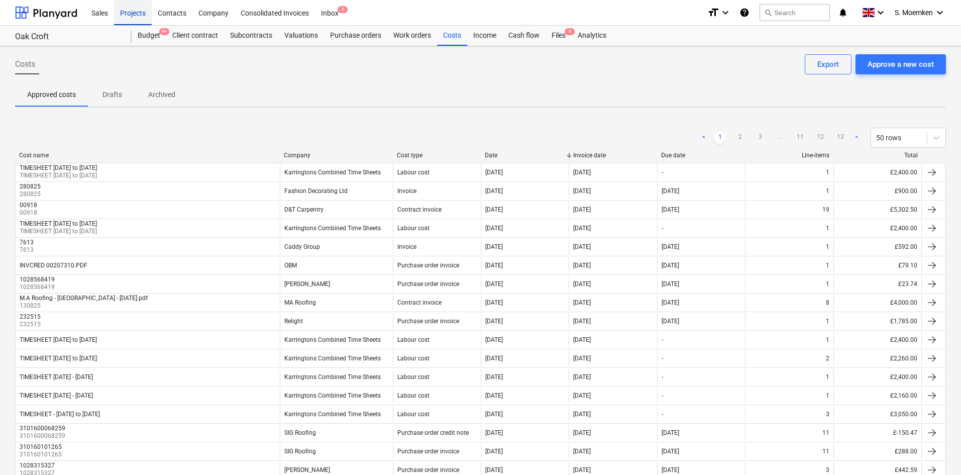
click at [133, 15] on div "Projects" at bounding box center [133, 12] width 38 height 26
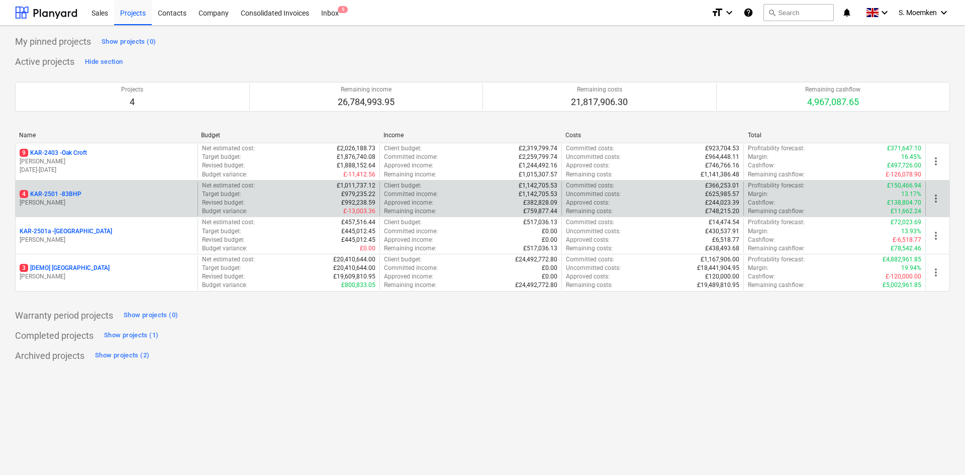
click at [86, 198] on div "4 KAR-2501 - 83BHP" at bounding box center [107, 194] width 174 height 9
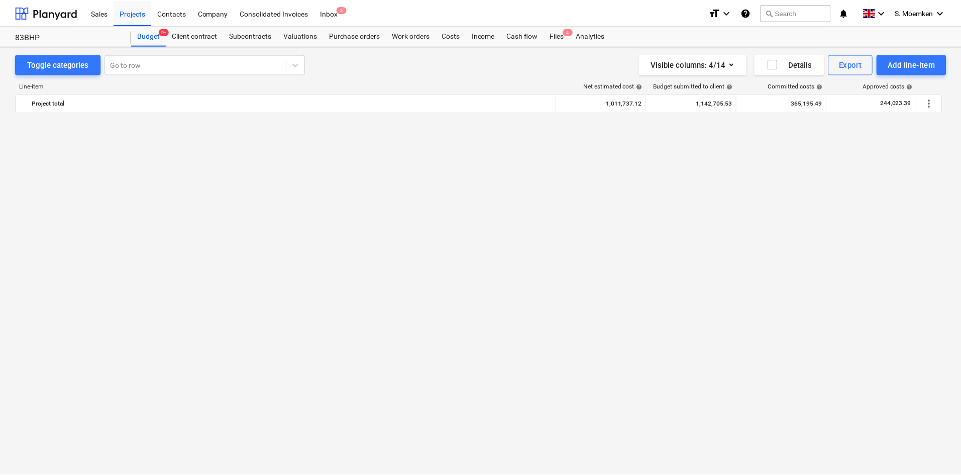
scroll to position [2412, 0]
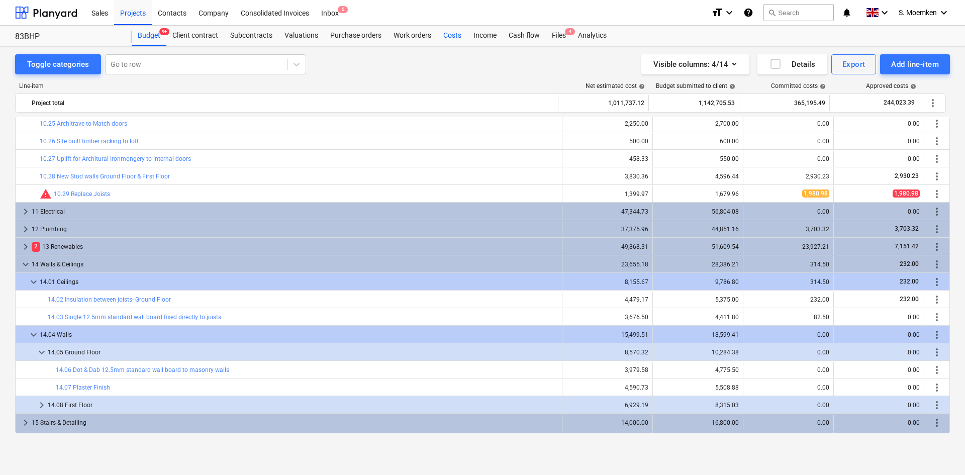
click at [450, 34] on div "Costs" at bounding box center [452, 36] width 30 height 20
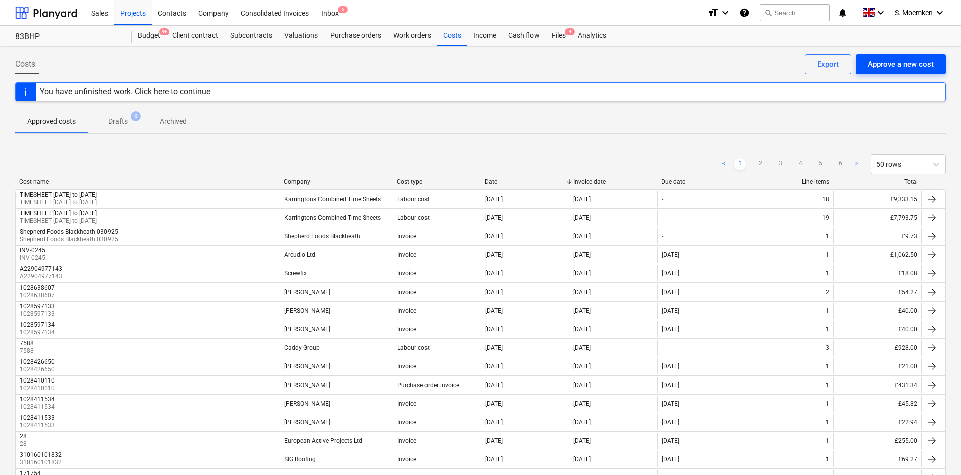
click at [905, 60] on div "Approve a new cost" at bounding box center [901, 64] width 66 height 13
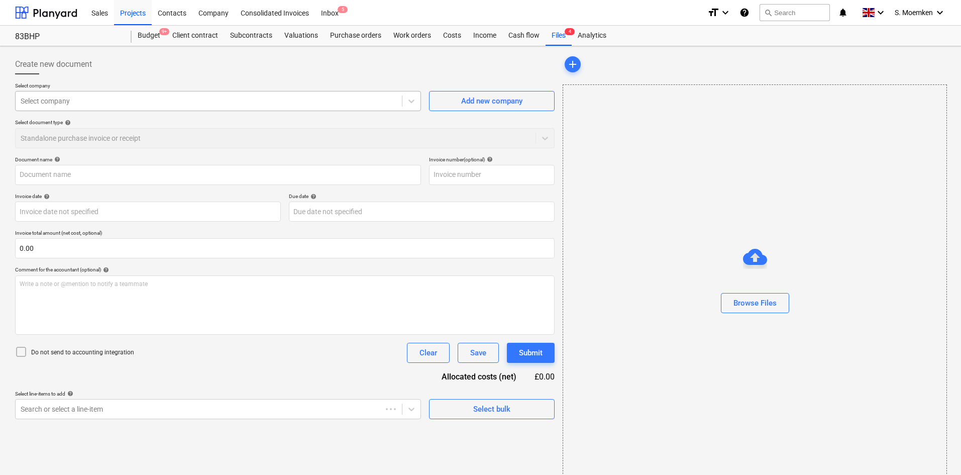
click at [328, 102] on div at bounding box center [209, 101] width 376 height 10
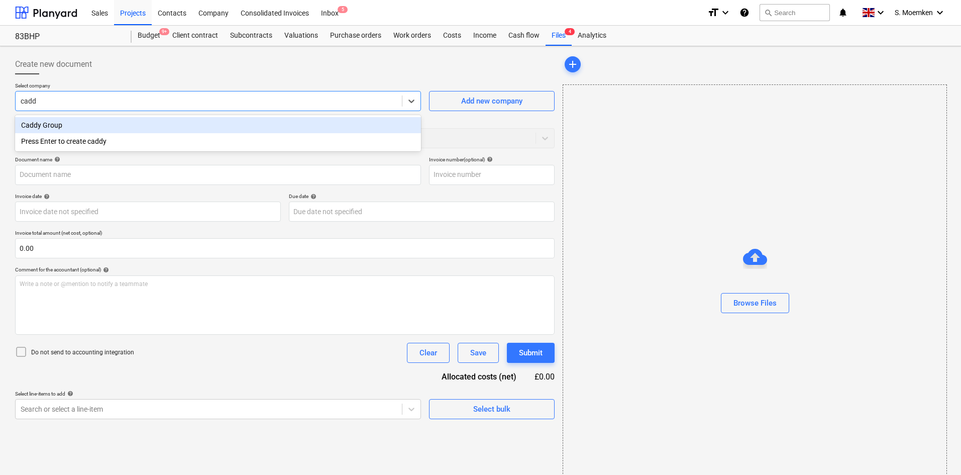
type input "caddy"
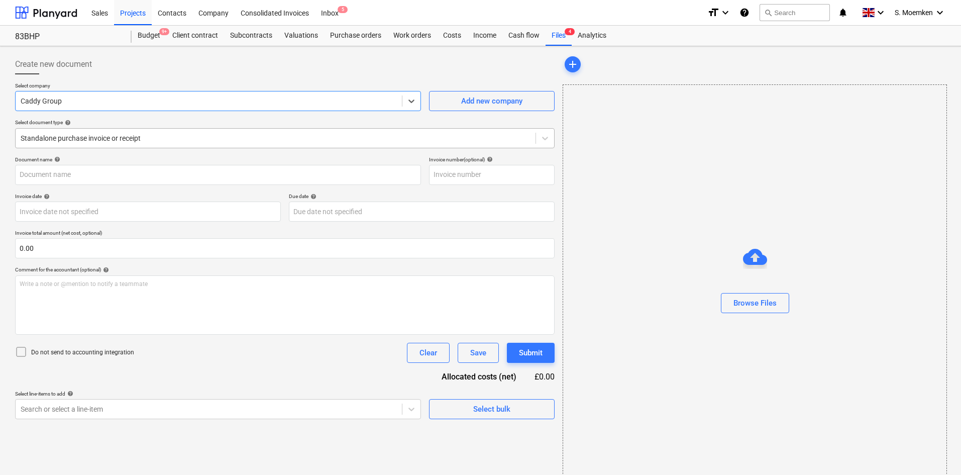
click at [188, 137] on div at bounding box center [276, 138] width 510 height 10
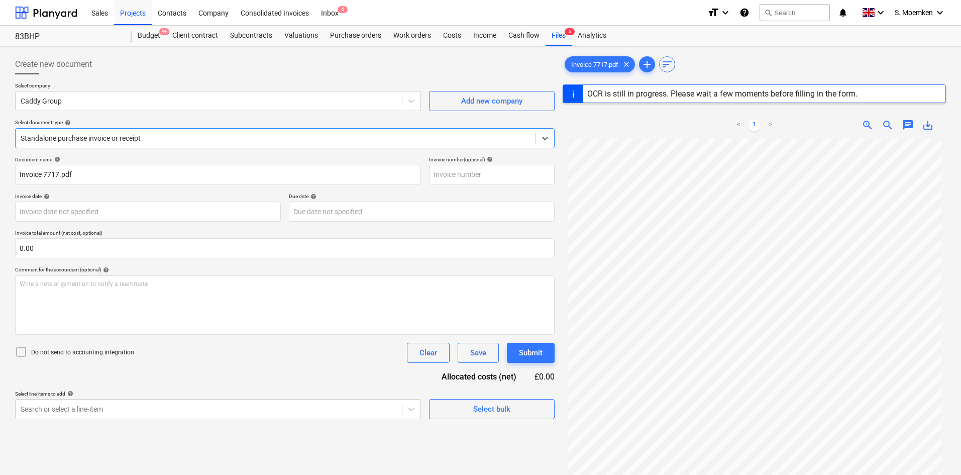
type input "7717"
type input "[DATE]"
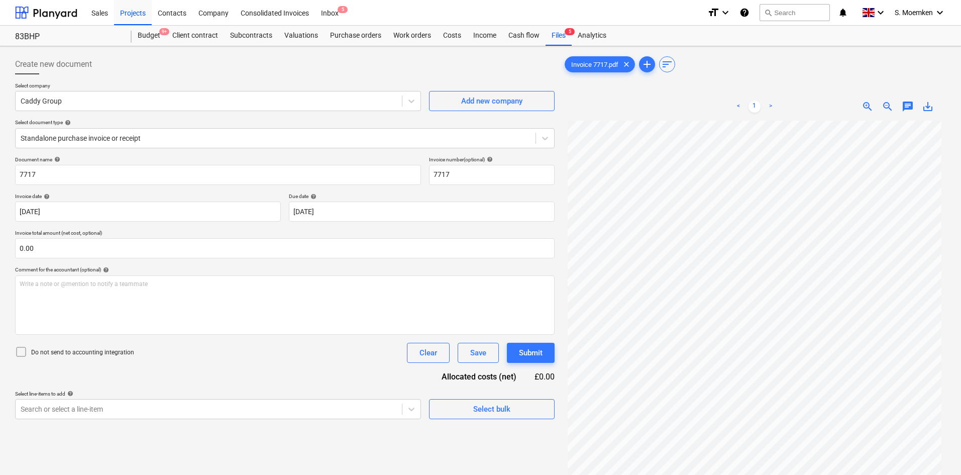
click at [22, 352] on icon at bounding box center [21, 352] width 12 height 12
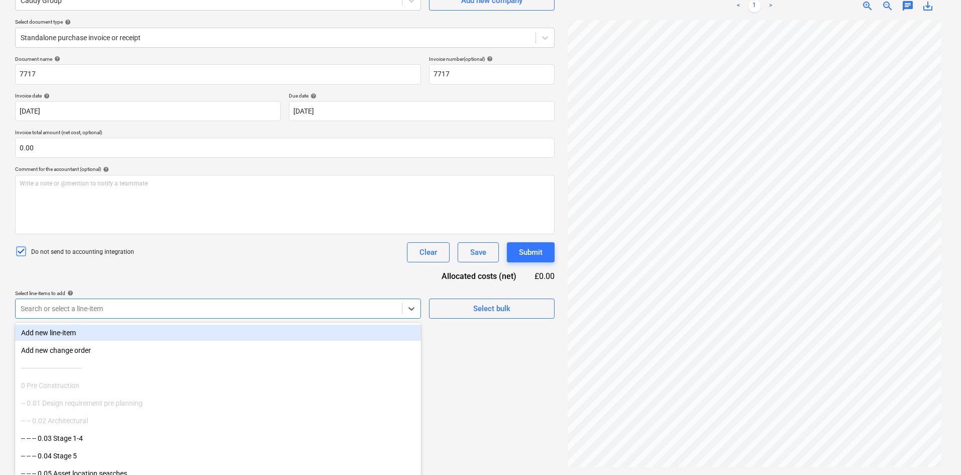
scroll to position [101, 0]
click at [235, 311] on div at bounding box center [209, 308] width 376 height 10
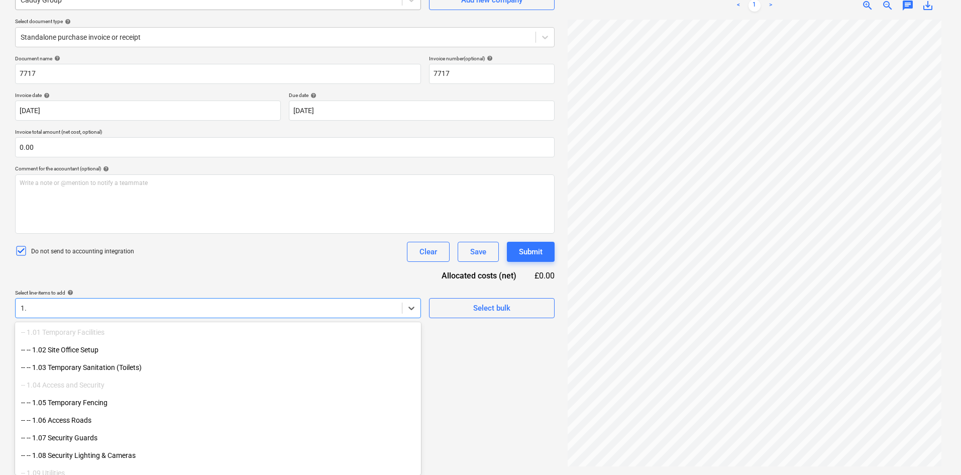
type input "1."
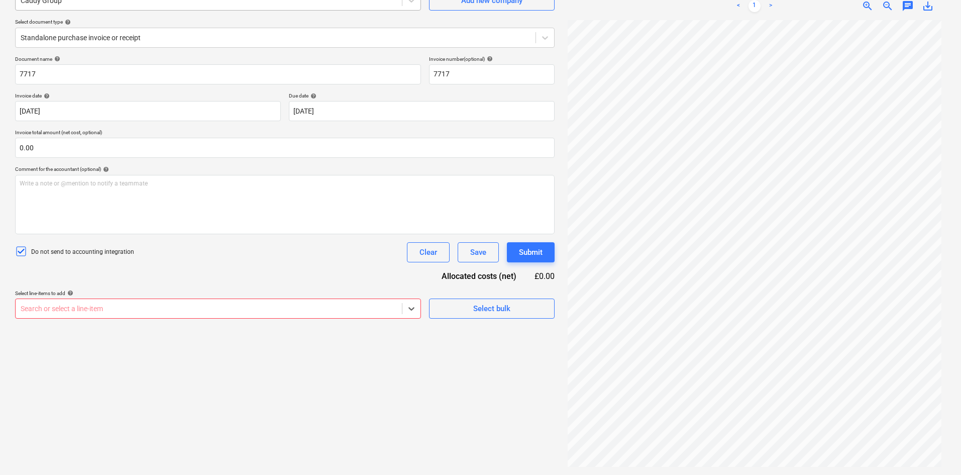
scroll to position [101, 0]
click at [141, 308] on div at bounding box center [209, 309] width 376 height 10
click at [175, 305] on div at bounding box center [209, 309] width 376 height 10
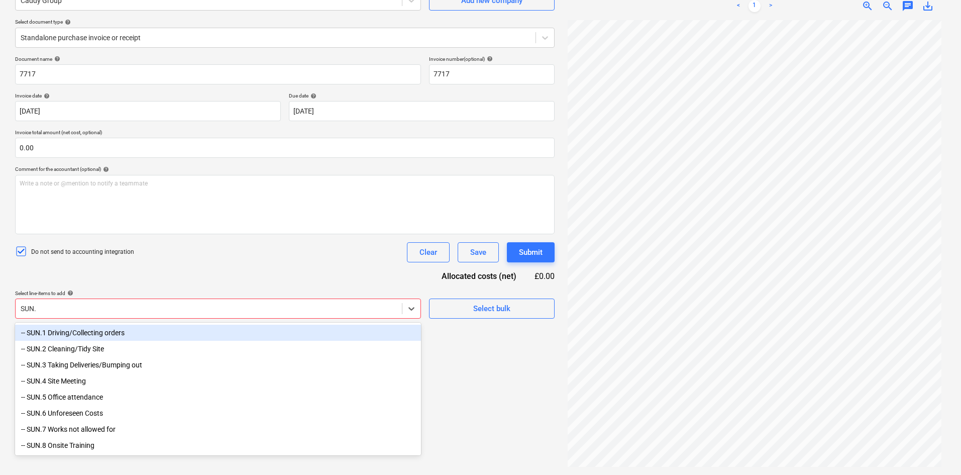
type input "SUN.7"
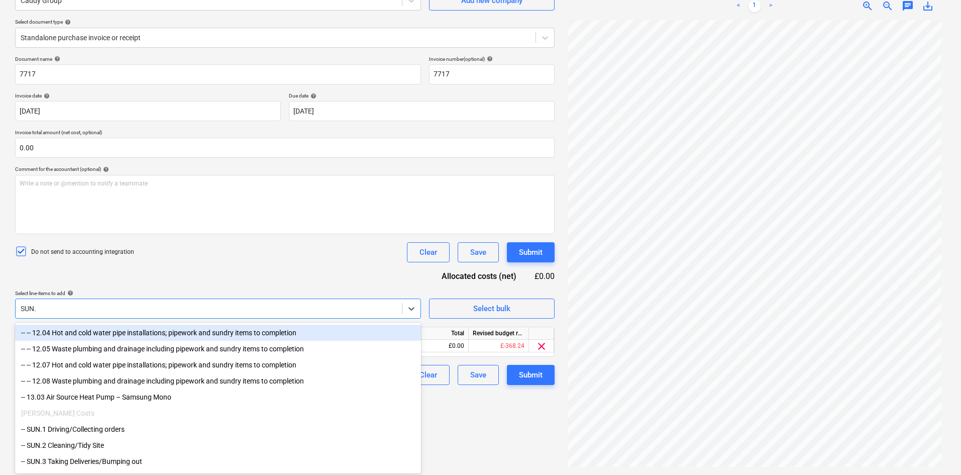
type input "SUN.2"
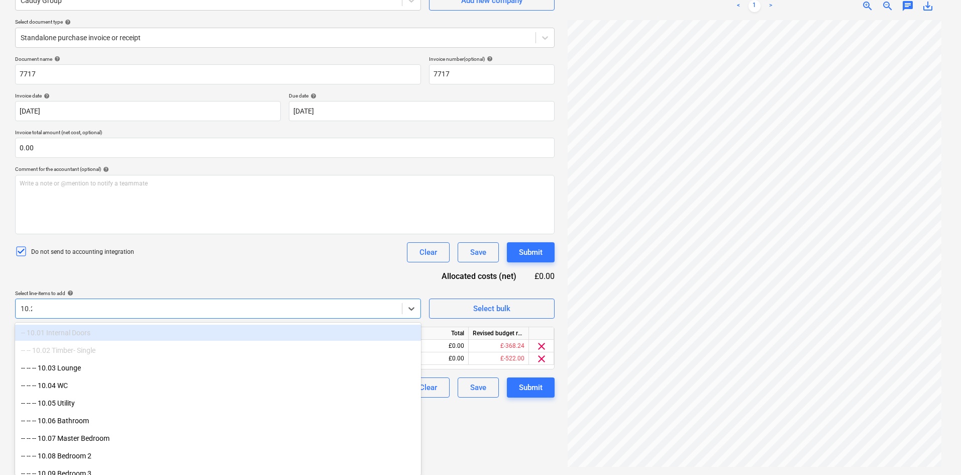
type input "10.28"
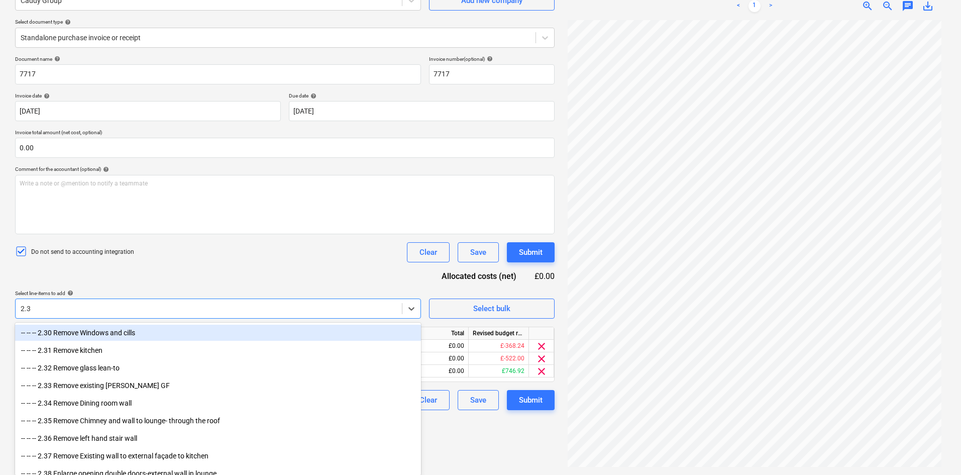
type input "2.39"
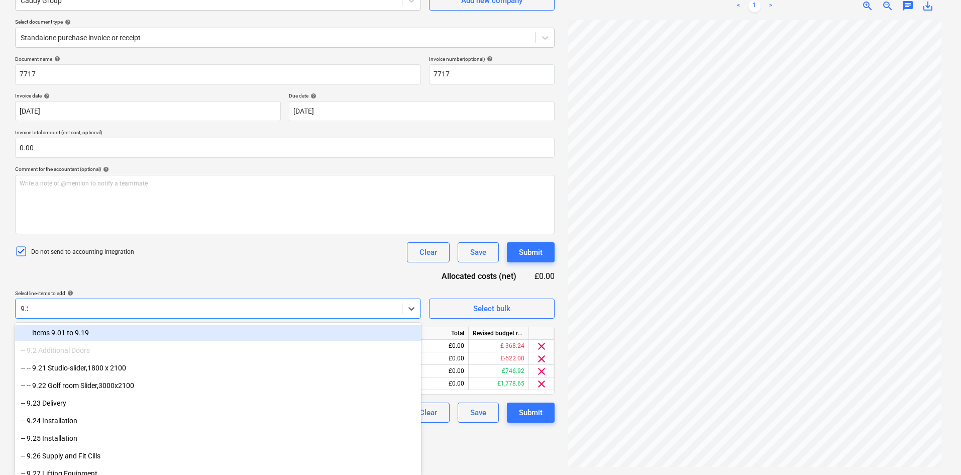
type input "9.24"
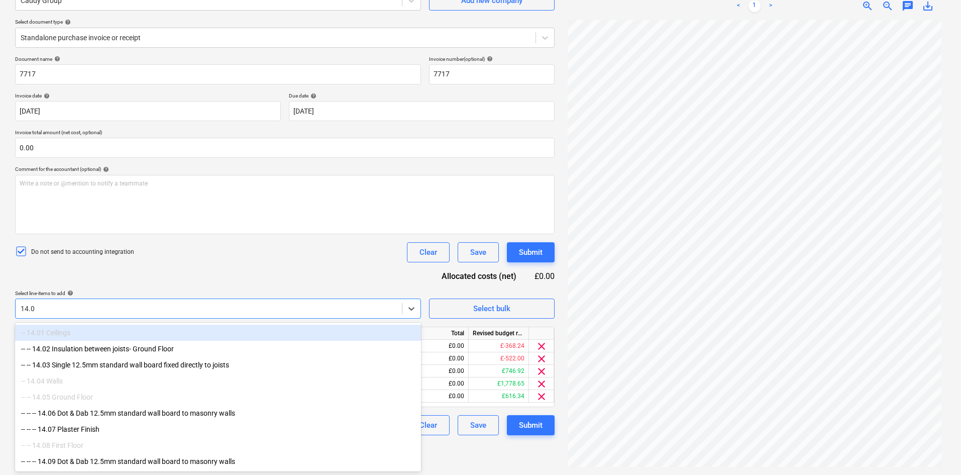
type input "14.03"
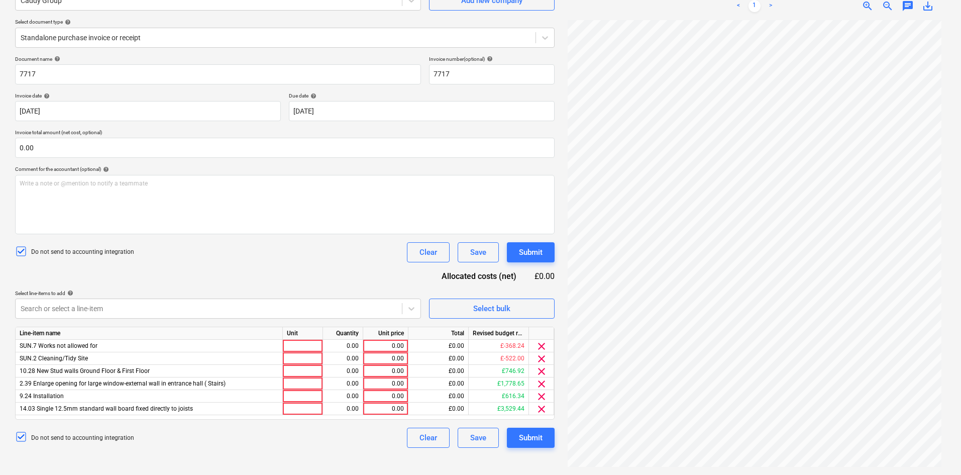
click at [147, 261] on div "Do not send to accounting integration Clear Save Submit" at bounding box center [285, 252] width 540 height 20
click at [309, 345] on div at bounding box center [303, 346] width 40 height 13
type input "i"
type input "Item"
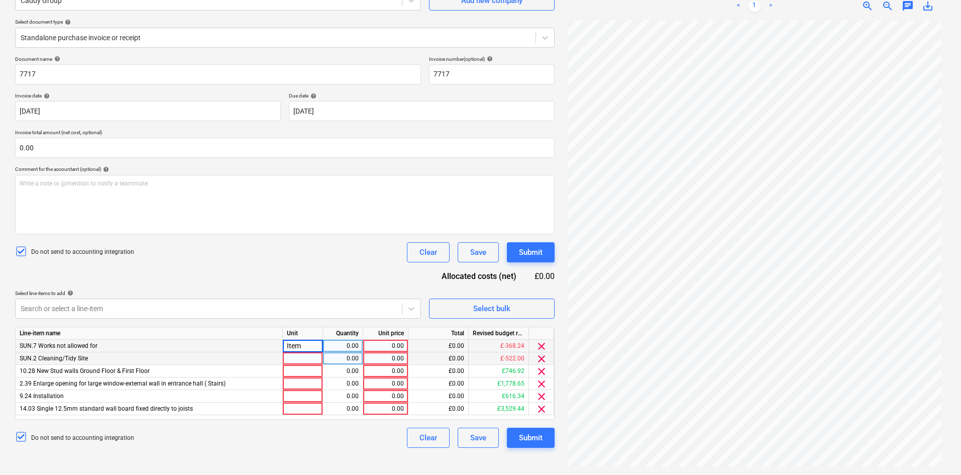
click at [300, 354] on div at bounding box center [303, 358] width 40 height 13
drag, startPoint x: 302, startPoint y: 346, endPoint x: 281, endPoint y: 342, distance: 21.0
click at [0, 0] on div "SUN.7 Works not allowed for Item 0.00 0.00 £0.00 £-368.24 clear" at bounding box center [0, 0] width 0 height 0
drag, startPoint x: 302, startPoint y: 343, endPoint x: 285, endPoint y: 344, distance: 17.1
click at [285, 344] on div "Item" at bounding box center [303, 346] width 40 height 13
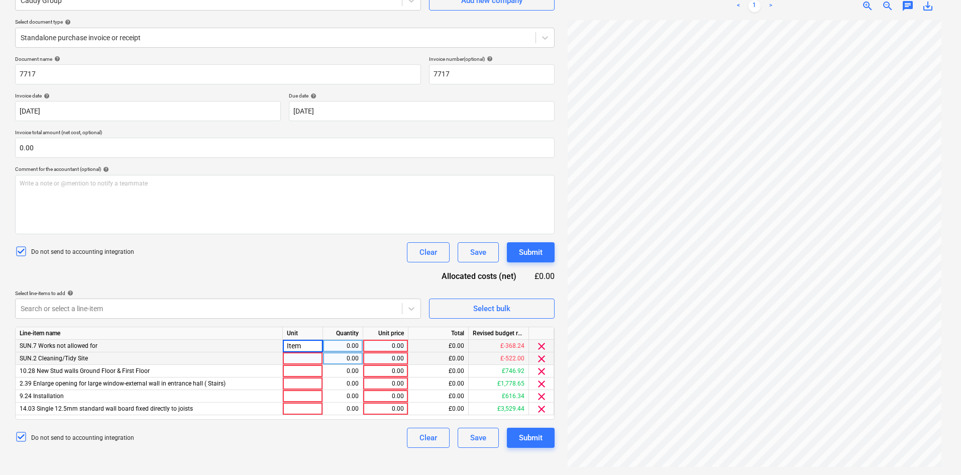
click at [294, 355] on div at bounding box center [303, 358] width 40 height 13
type input "Item"
click at [294, 371] on div at bounding box center [303, 371] width 40 height 13
type input "Item"
click at [295, 385] on div at bounding box center [303, 383] width 40 height 13
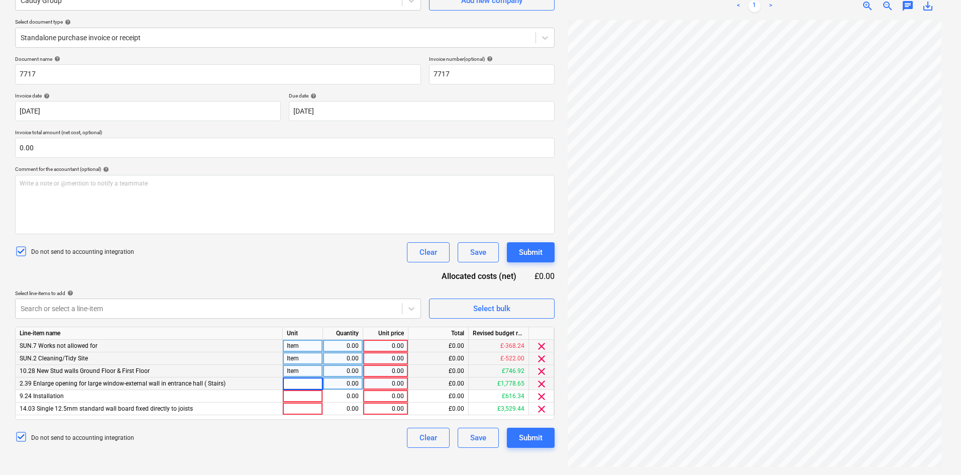
type input "Item"
click at [301, 396] on div at bounding box center [303, 396] width 40 height 13
type input "Item"
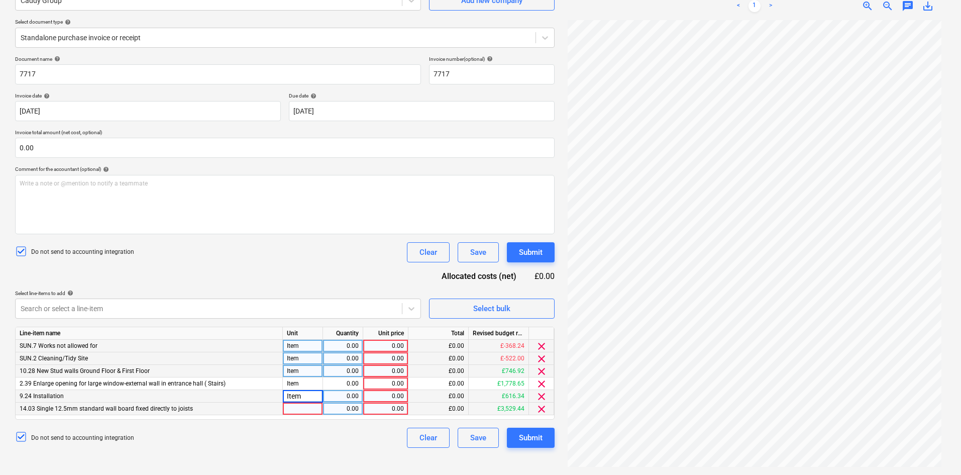
click at [300, 406] on div at bounding box center [303, 409] width 40 height 13
type input "Item"
click at [300, 352] on div "Item" at bounding box center [303, 358] width 40 height 13
click at [304, 345] on div "Item" at bounding box center [303, 346] width 40 height 13
click at [349, 347] on div "0.00" at bounding box center [343, 346] width 32 height 13
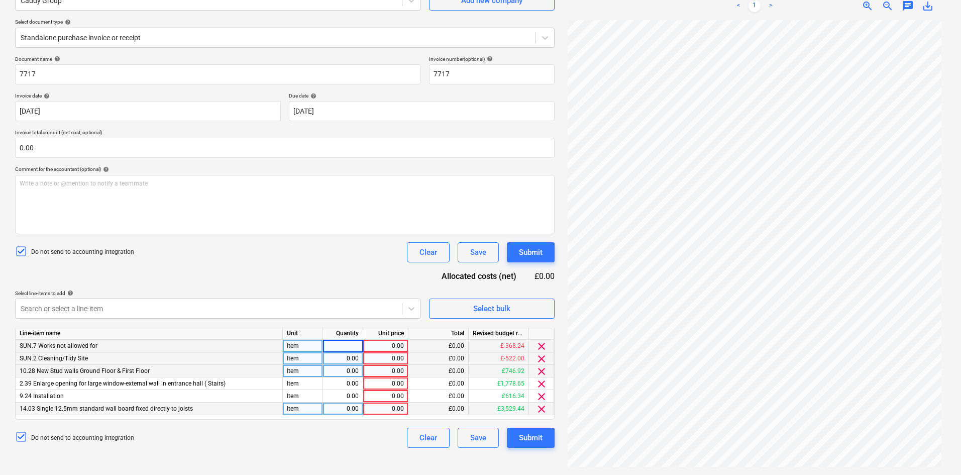
type input "1"
click at [394, 346] on div "0.00" at bounding box center [385, 346] width 37 height 13
type input "11"
click at [350, 344] on div "1.00" at bounding box center [343, 346] width 32 height 13
type input "11"
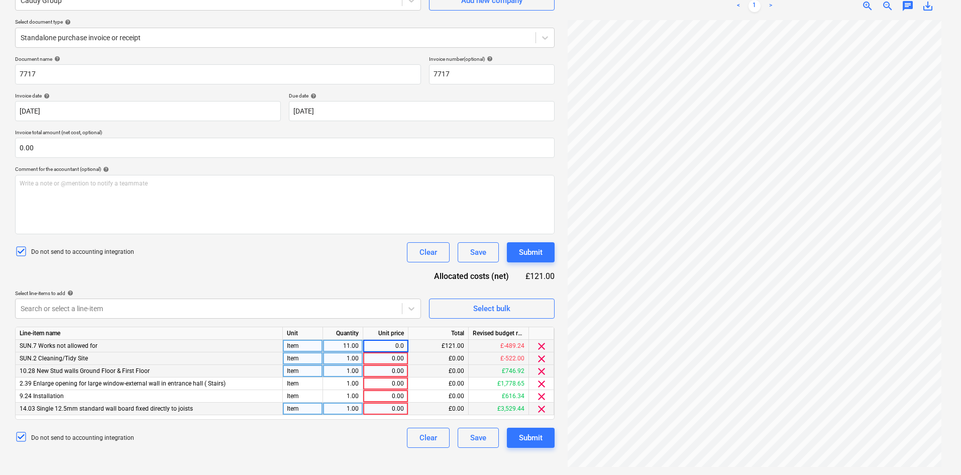
type input "0.00"
click at [388, 345] on div "0.00" at bounding box center [385, 346] width 37 height 13
type input "29.0"
type input "29.00"
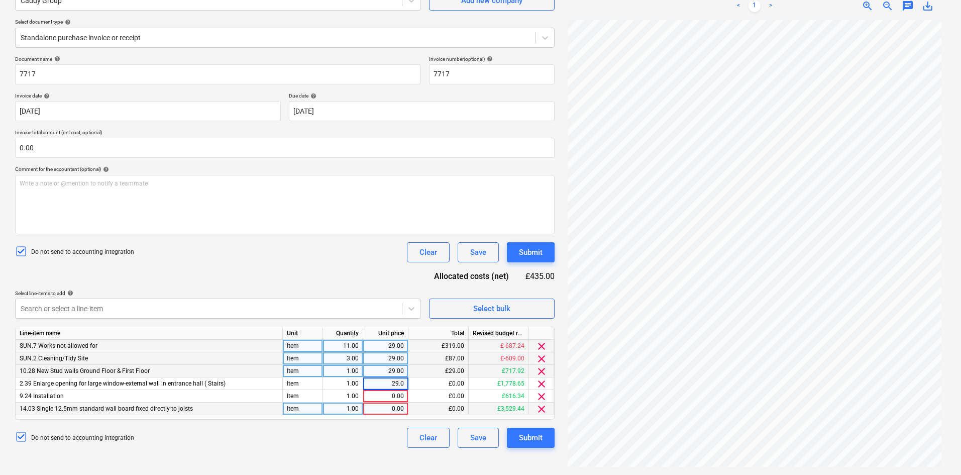
type input "29.00"
click at [335, 372] on div "1.00" at bounding box center [343, 371] width 32 height 13
type input "12"
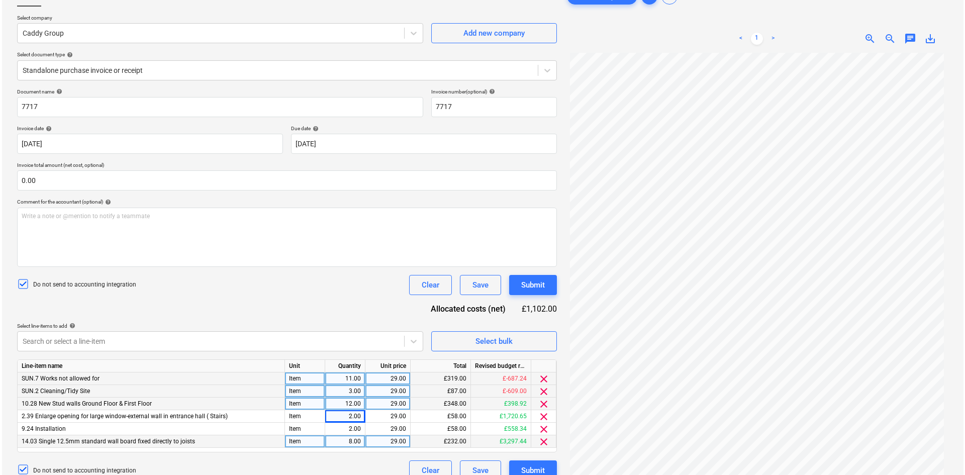
scroll to position [50, 0]
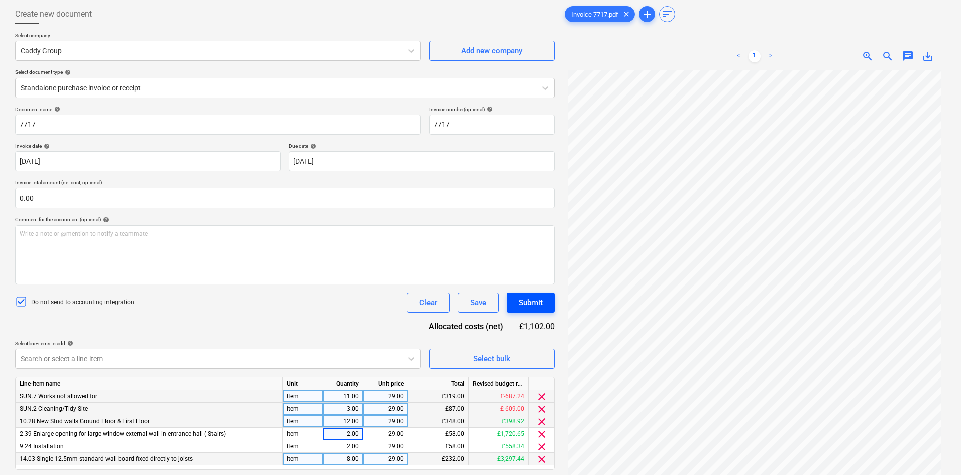
click at [536, 303] on div "Submit" at bounding box center [531, 302] width 24 height 13
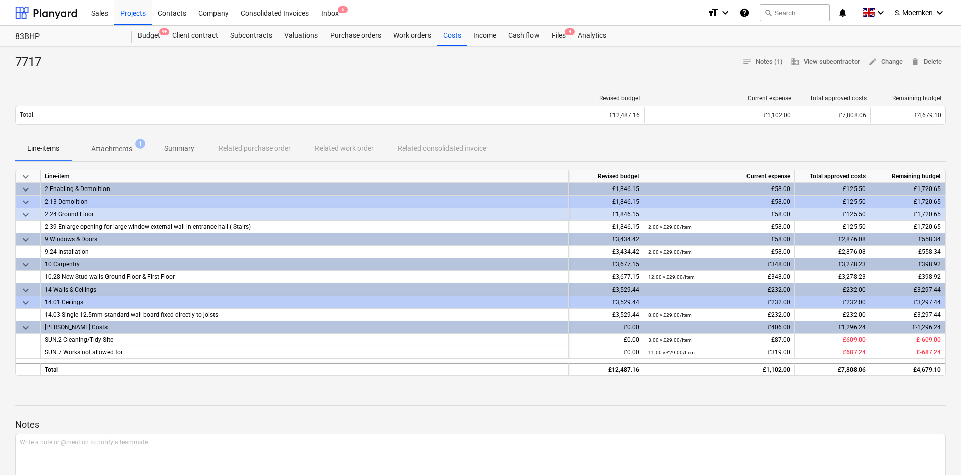
click at [456, 58] on div "7717 notes Notes (1) business View subcontractor edit Change delete Delete" at bounding box center [480, 62] width 931 height 16
click at [339, 11] on span "5" at bounding box center [343, 9] width 10 height 7
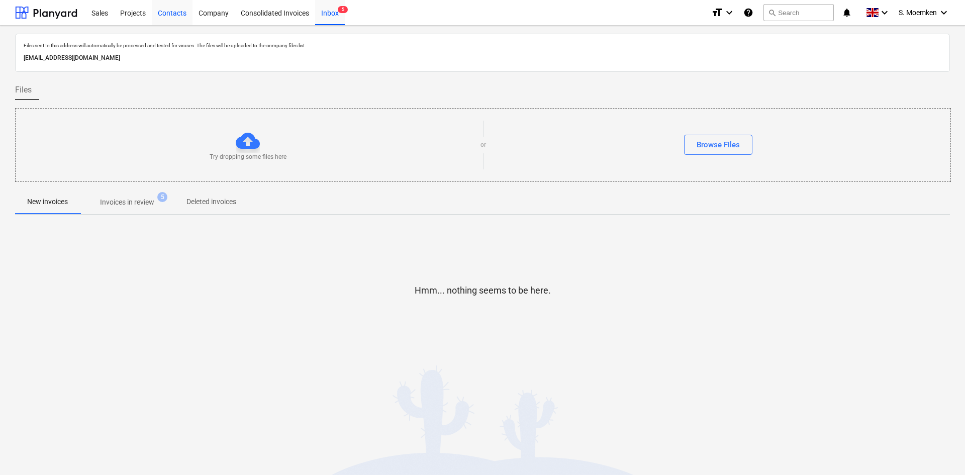
click at [182, 11] on div "Contacts" at bounding box center [172, 12] width 41 height 26
click at [140, 12] on div "Projects" at bounding box center [133, 12] width 38 height 26
click at [127, 17] on div "Projects" at bounding box center [133, 12] width 38 height 26
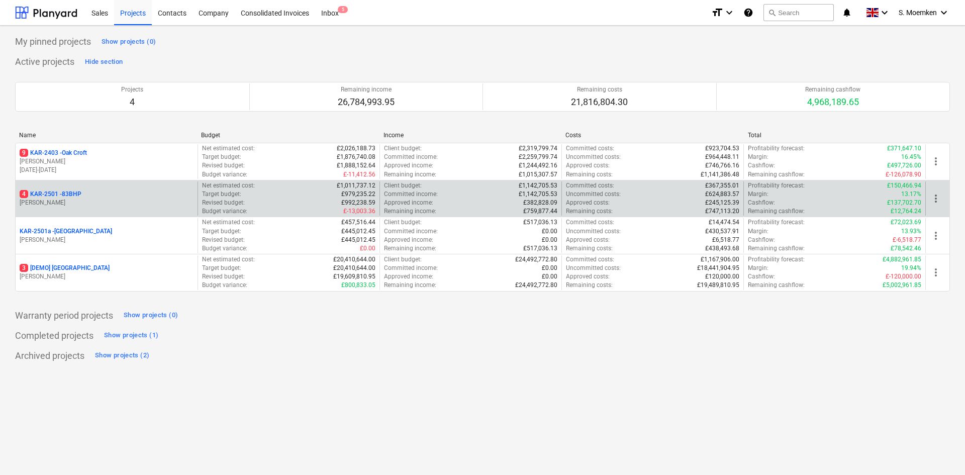
click at [96, 204] on p "G. Eastwood" at bounding box center [107, 203] width 174 height 9
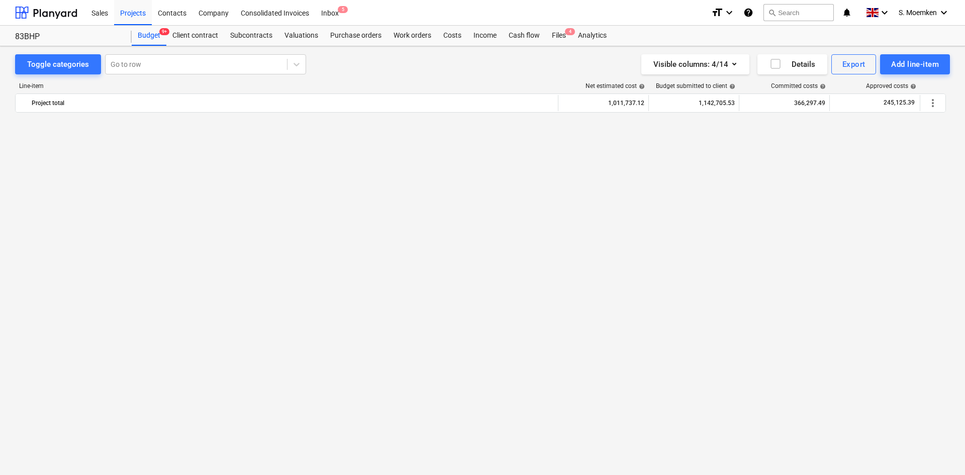
scroll to position [2412, 0]
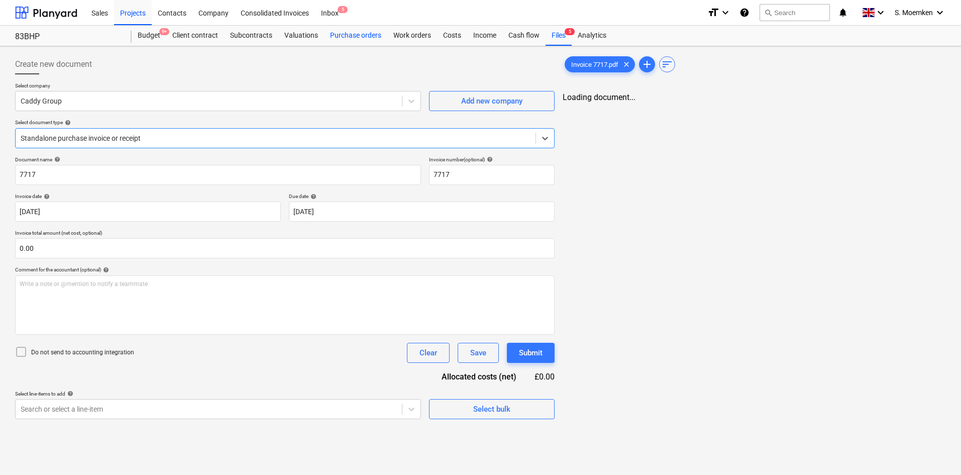
type input "7717"
type input "[DATE]"
click at [448, 38] on div "Costs" at bounding box center [452, 36] width 30 height 20
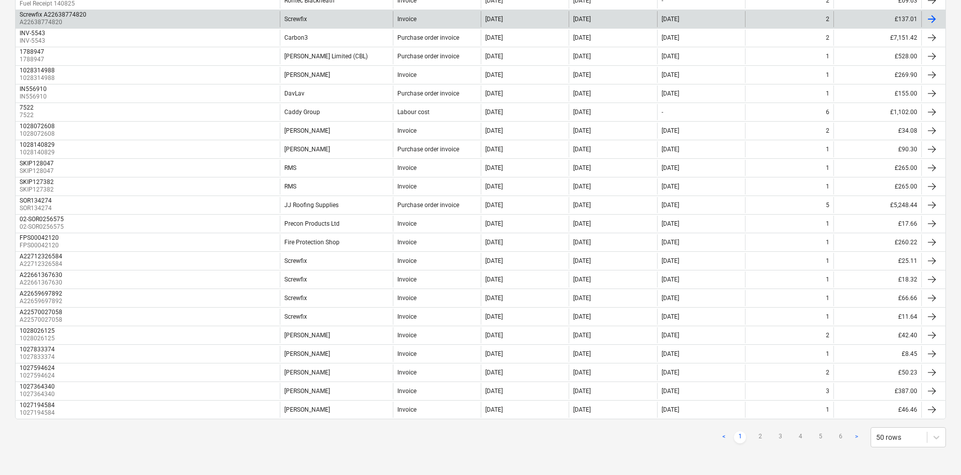
scroll to position [701, 0]
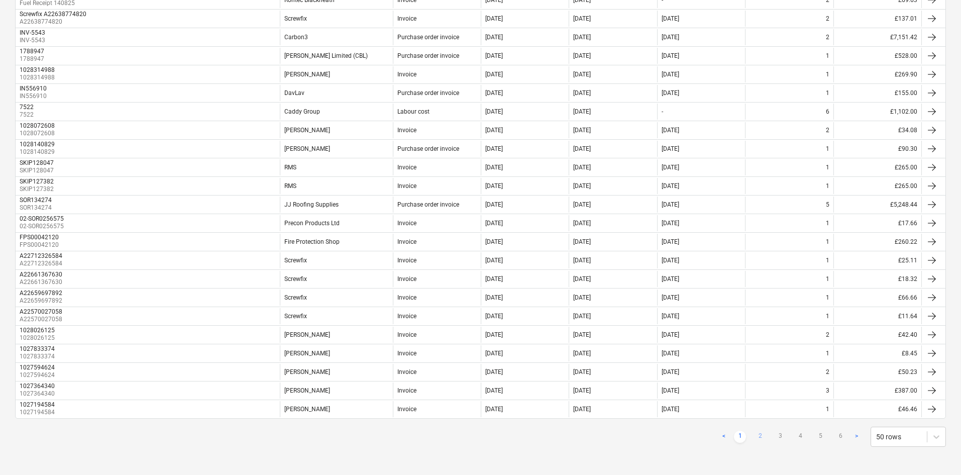
click at [758, 436] on link "2" at bounding box center [760, 437] width 12 height 12
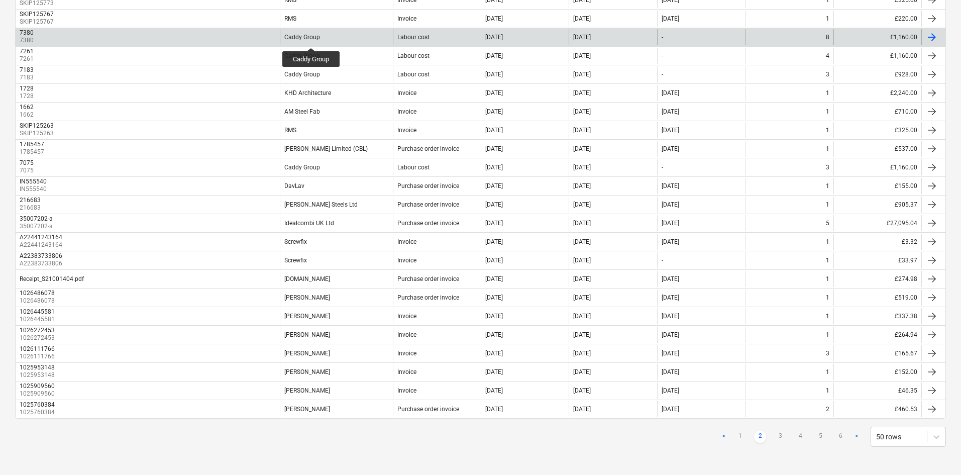
click at [312, 39] on div "Caddy Group" at bounding box center [302, 37] width 36 height 7
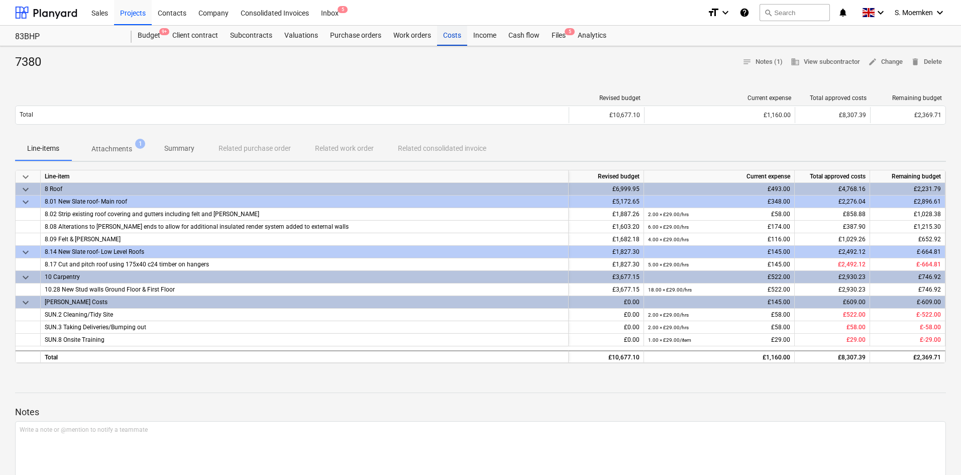
click at [449, 35] on div "Costs" at bounding box center [452, 36] width 30 height 20
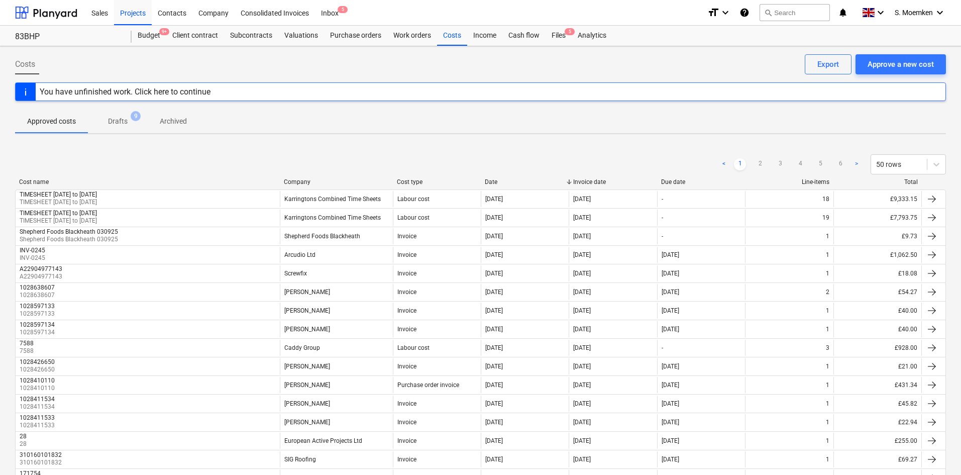
click at [416, 181] on div "Cost type" at bounding box center [437, 181] width 80 height 7
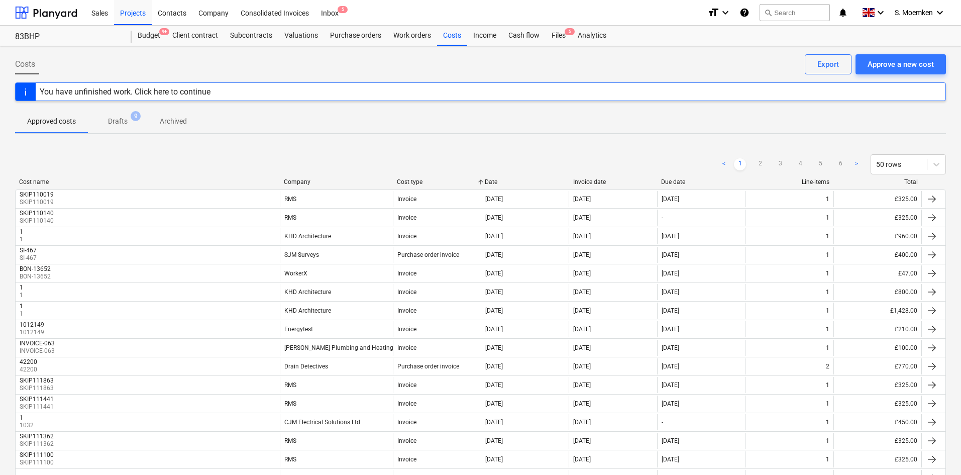
click at [294, 181] on div "Company" at bounding box center [336, 181] width 105 height 7
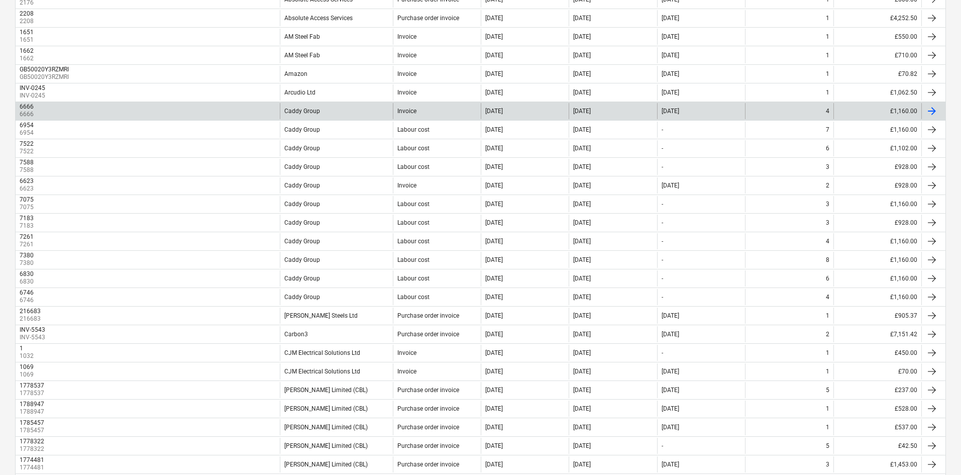
scroll to position [201, 0]
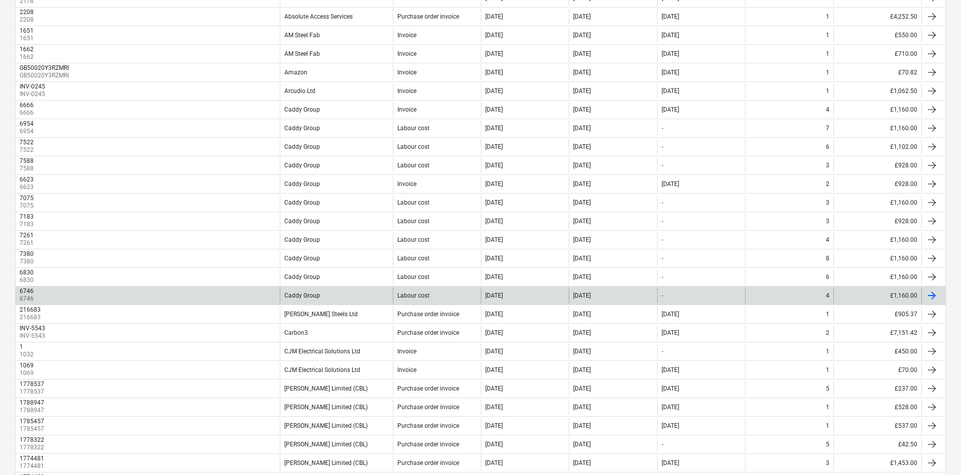
click at [332, 295] on div "Caddy Group" at bounding box center [336, 295] width 113 height 16
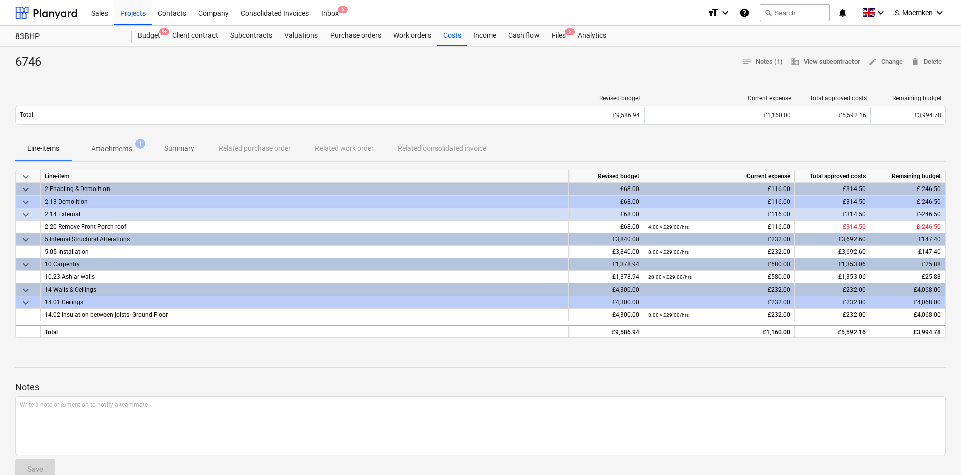
click at [112, 149] on p "Attachments" at bounding box center [111, 149] width 41 height 11
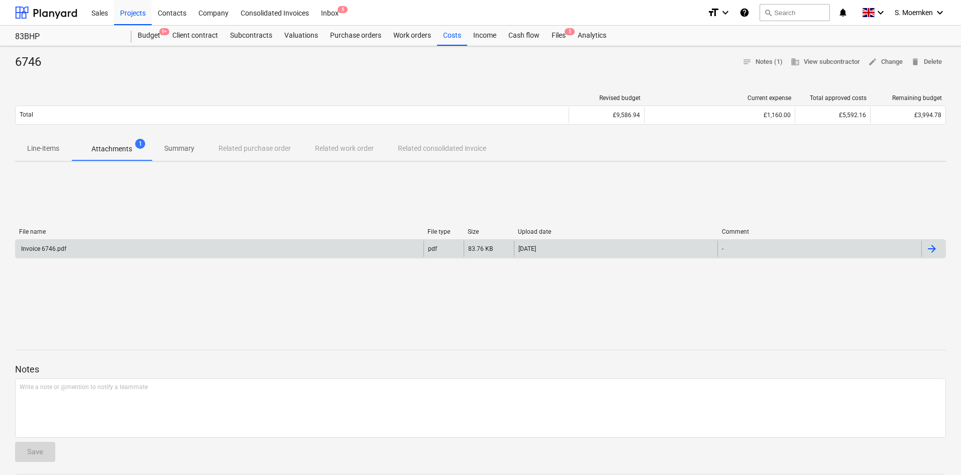
click at [107, 249] on div "Invoice 6746.pdf" at bounding box center [220, 249] width 408 height 16
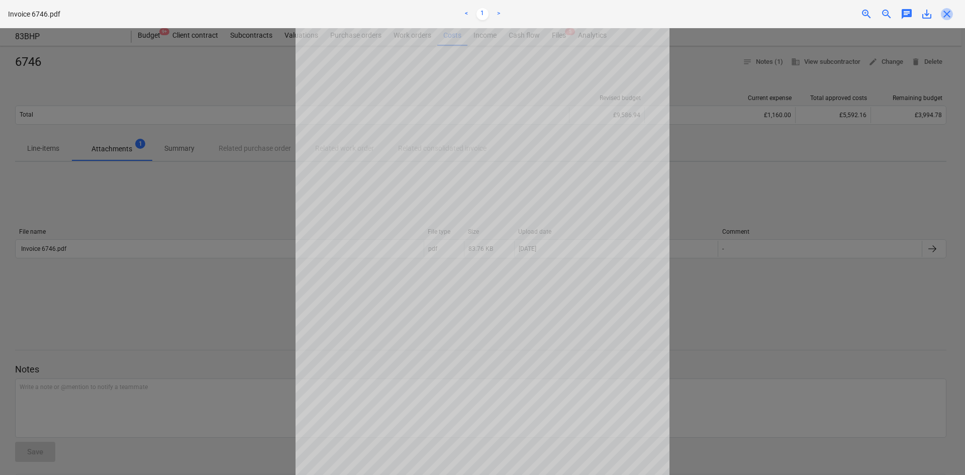
click at [952, 13] on span "close" at bounding box center [947, 14] width 12 height 12
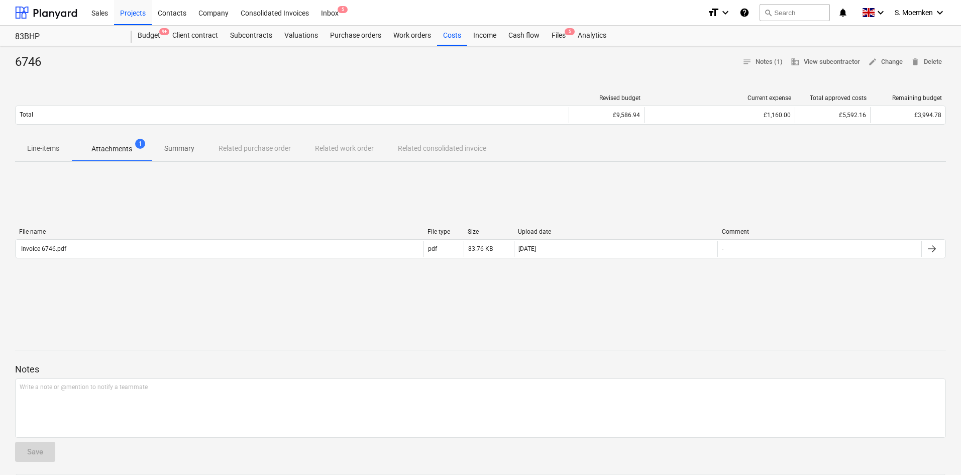
drag, startPoint x: 322, startPoint y: 284, endPoint x: 309, endPoint y: 289, distance: 13.4
click at [322, 285] on div "File name File type Size Upload date Comment Invoice 6746.pdf pdf 83.76 KB 17.0…" at bounding box center [480, 245] width 931 height 151
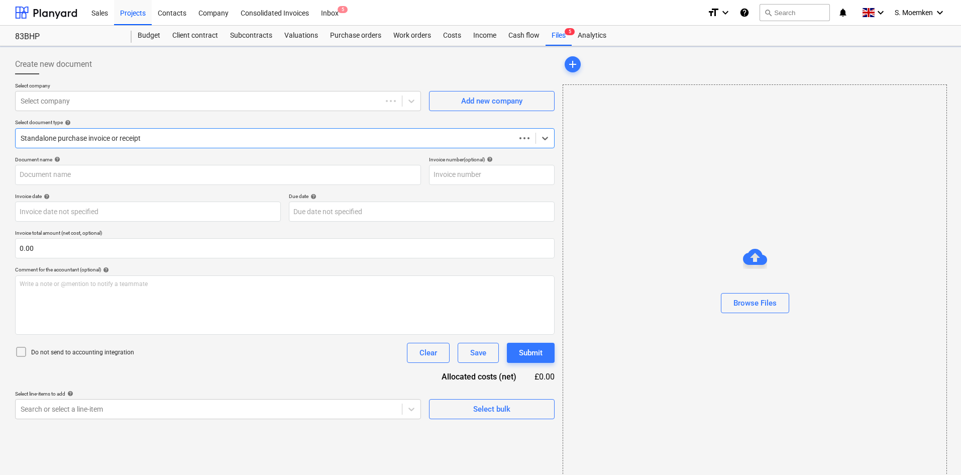
type input "7717"
type input "[DATE]"
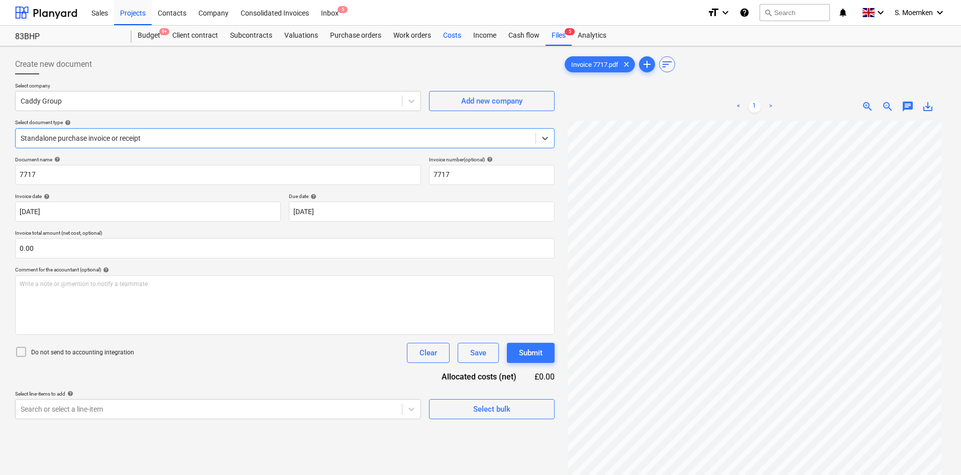
click at [463, 38] on div "Costs" at bounding box center [452, 36] width 30 height 20
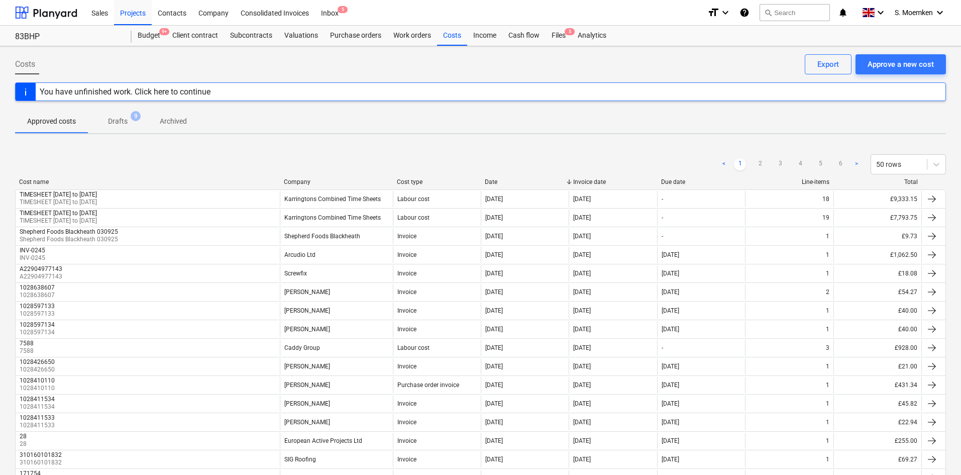
click at [299, 181] on div "Company" at bounding box center [336, 181] width 105 height 7
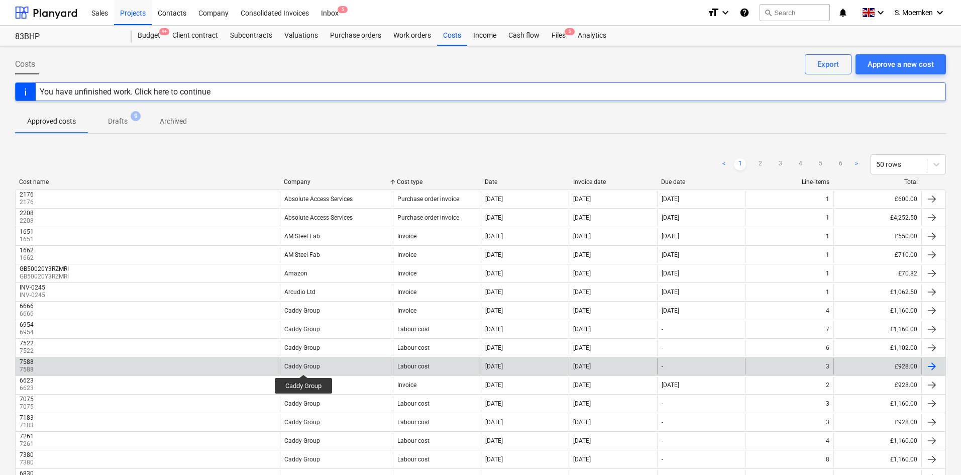
click at [304, 365] on div "Caddy Group" at bounding box center [302, 366] width 36 height 7
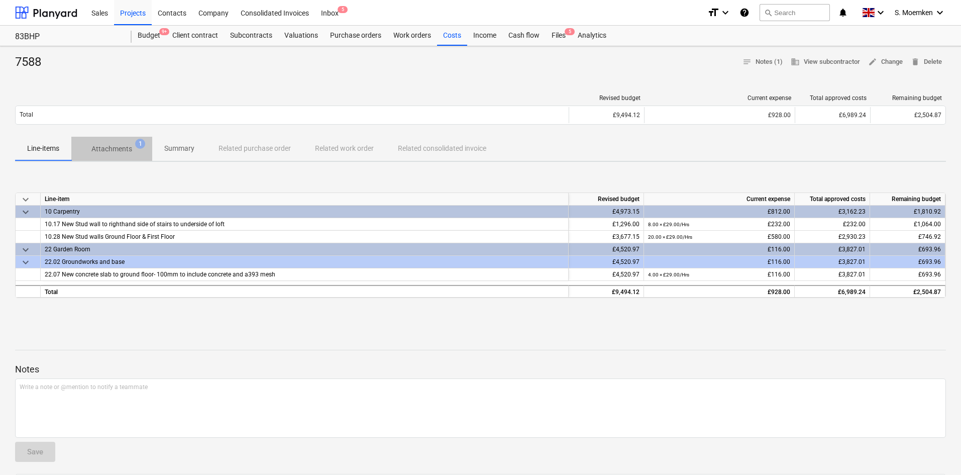
click at [111, 149] on p "Attachments" at bounding box center [111, 149] width 41 height 11
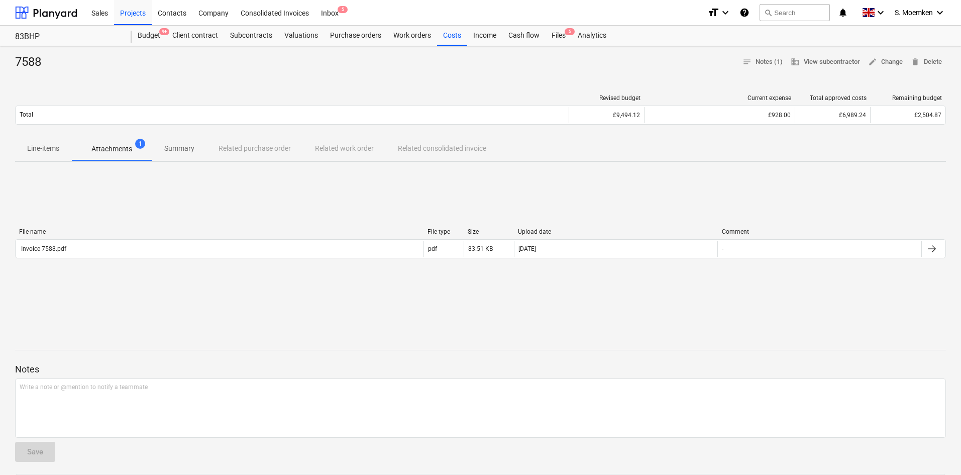
click at [165, 146] on p "Summary" at bounding box center [179, 148] width 30 height 11
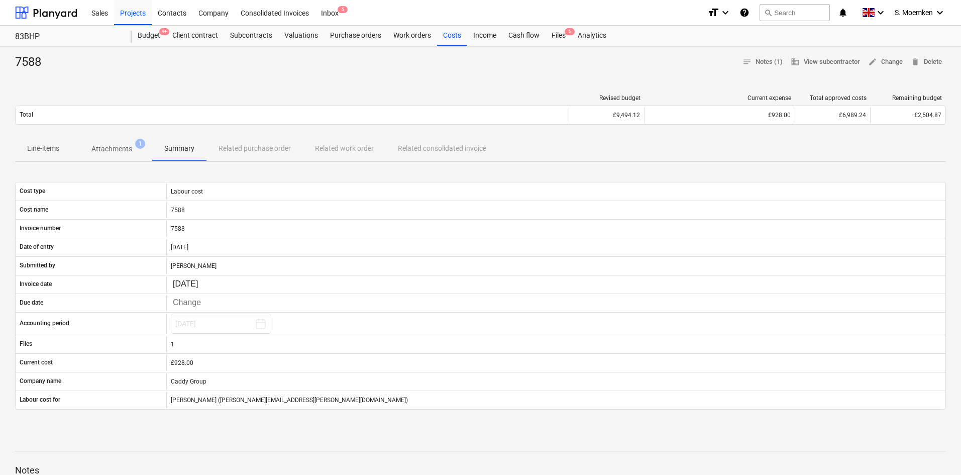
click at [244, 146] on div "Line-items Attachments 1 Summary Related purchase order Related work order Rela…" at bounding box center [480, 149] width 931 height 24
click at [362, 145] on div "Line-items Attachments 1 Summary Related purchase order Related work order Rela…" at bounding box center [480, 149] width 931 height 24
click at [359, 149] on div "Line-items Attachments 1 Summary Related purchase order Related work order Rela…" at bounding box center [480, 149] width 931 height 24
click at [248, 146] on div "Line-items Attachments 1 Summary Related purchase order Related work order Rela…" at bounding box center [480, 149] width 931 height 24
click at [102, 147] on p "Attachments" at bounding box center [111, 149] width 41 height 11
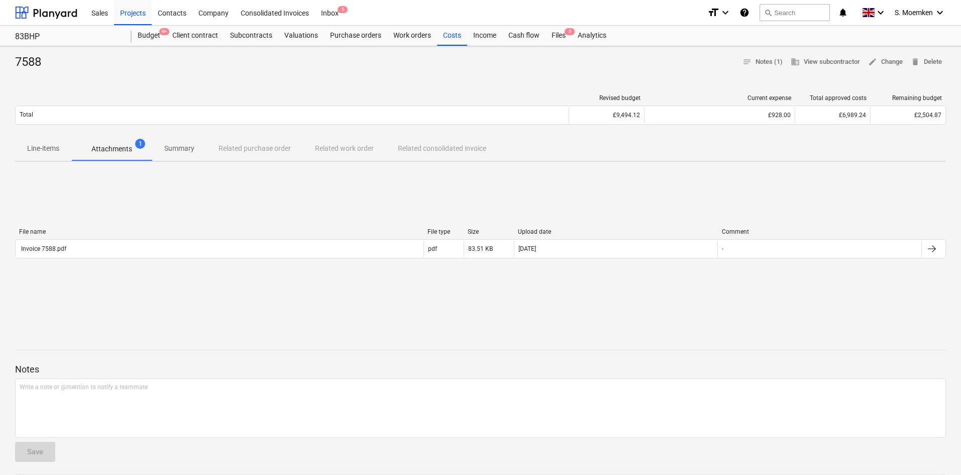
click at [55, 146] on p "Line-items" at bounding box center [43, 148] width 32 height 11
